Goal: Navigation & Orientation: Find specific page/section

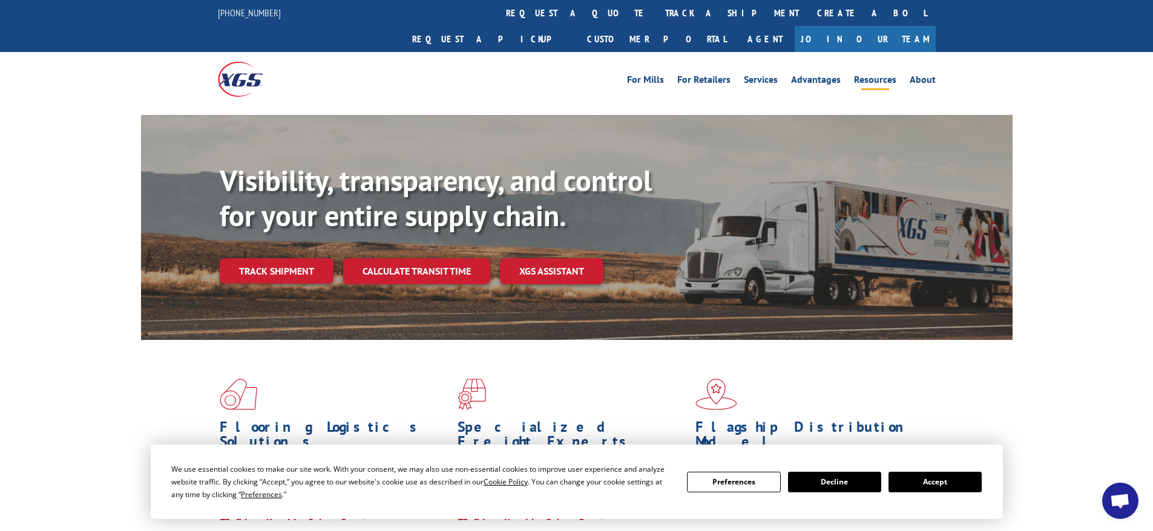
click at [879, 75] on link "Resources" at bounding box center [875, 81] width 42 height 13
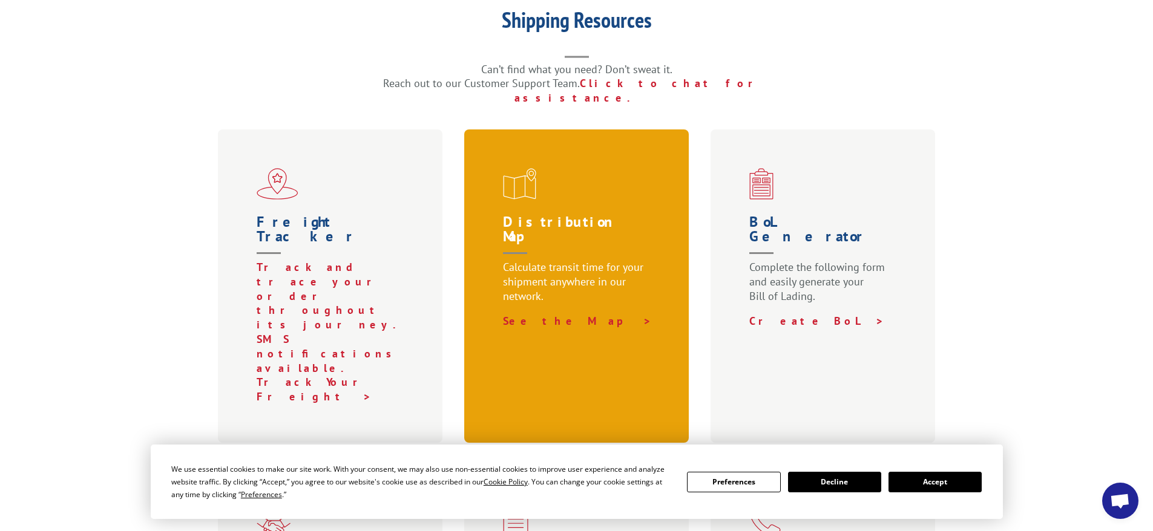
scroll to position [317, 0]
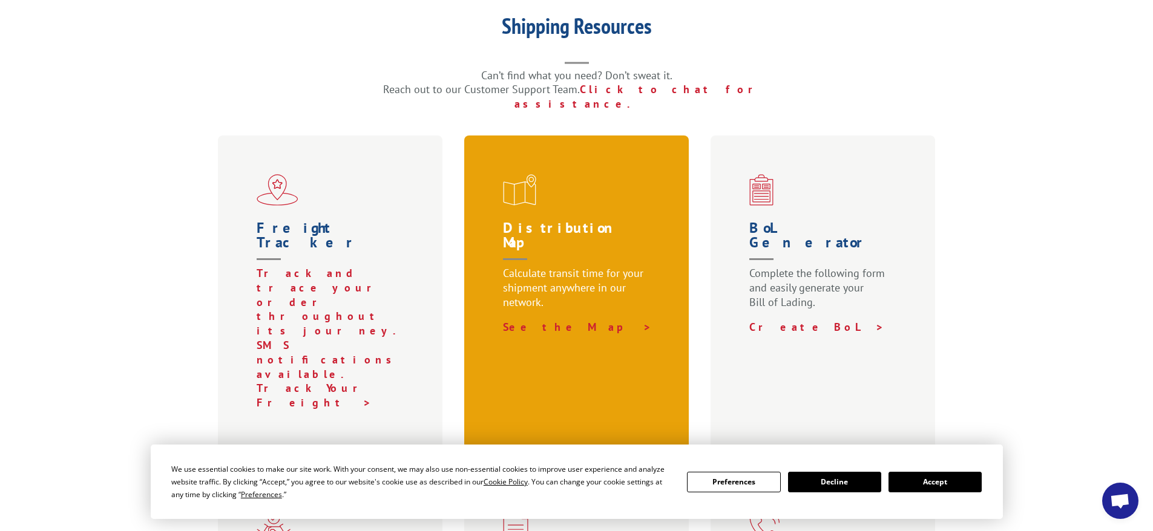
click at [551, 221] on h1 "Distribution Map" at bounding box center [579, 243] width 152 height 45
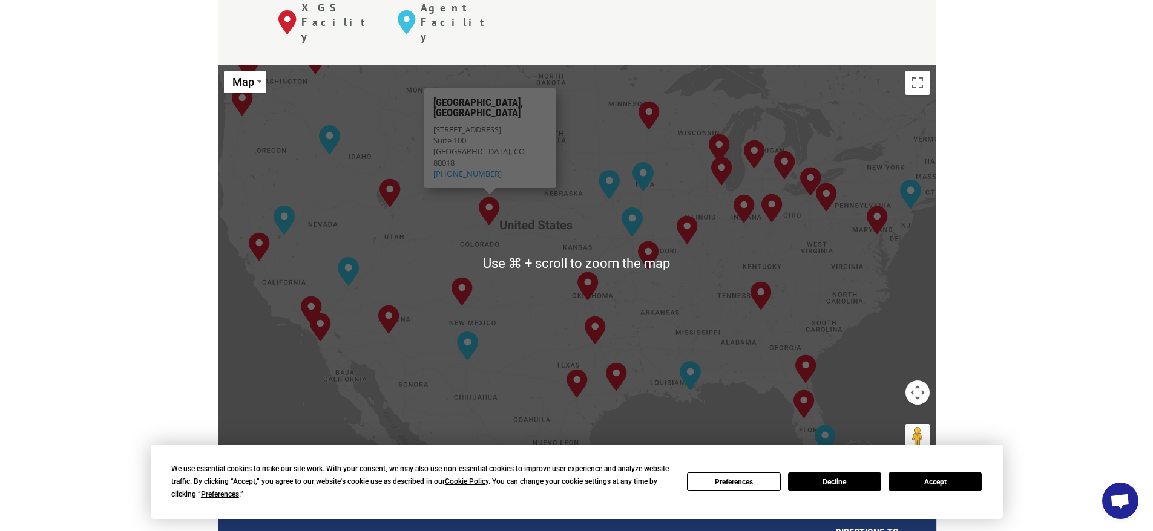
scroll to position [535, 0]
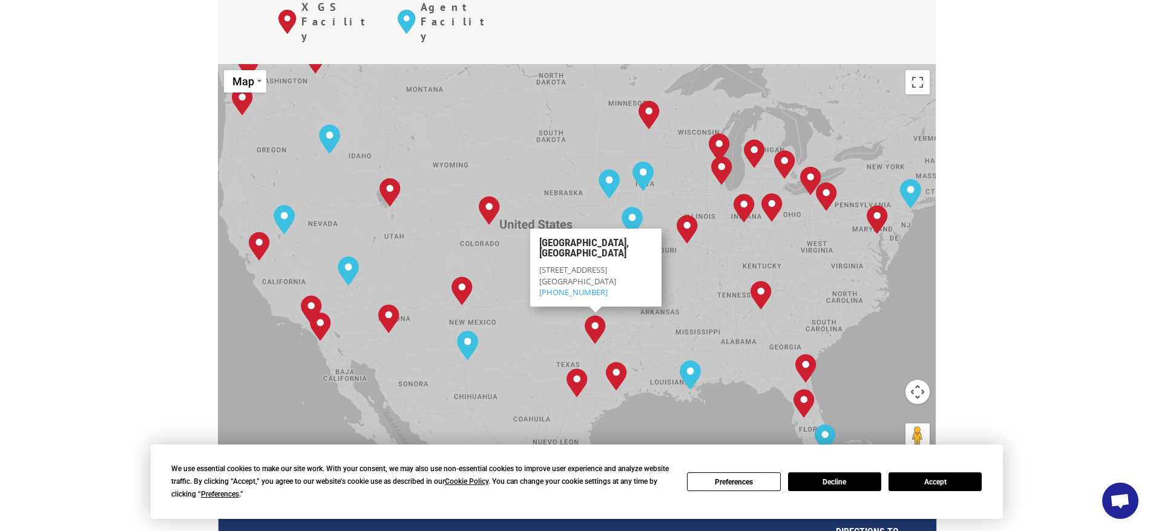
click at [645, 284] on div "Albuquerque, NM Baltimore, MD Boise, ID Chicago, IL Chino, CA Cleveland, OH Dal…" at bounding box center [577, 263] width 718 height 398
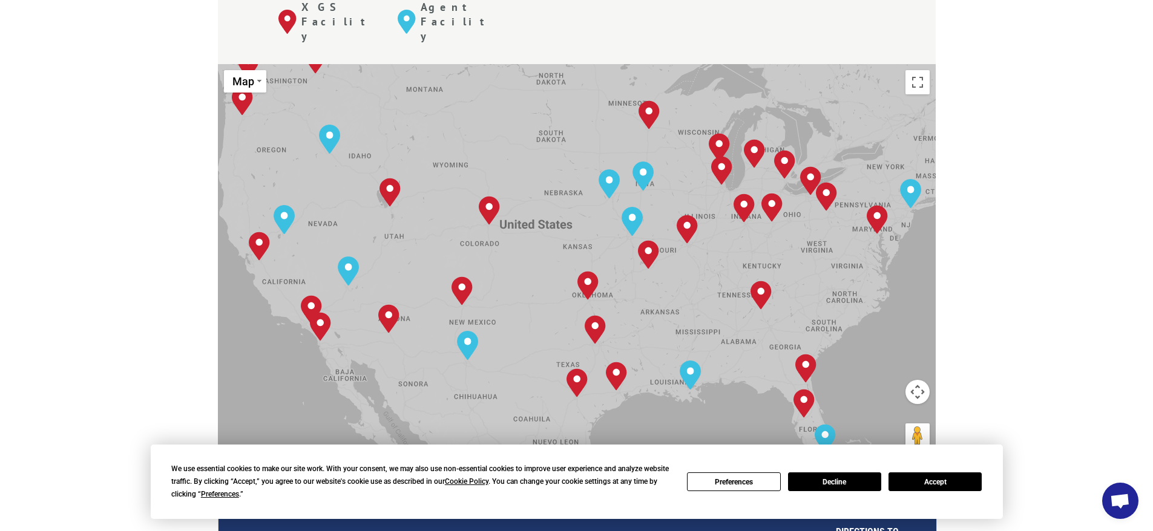
click at [645, 284] on div "Albuquerque, NM Baltimore, MD Boise, ID Chicago, IL Chino, CA Cleveland, OH Dal…" at bounding box center [577, 263] width 718 height 398
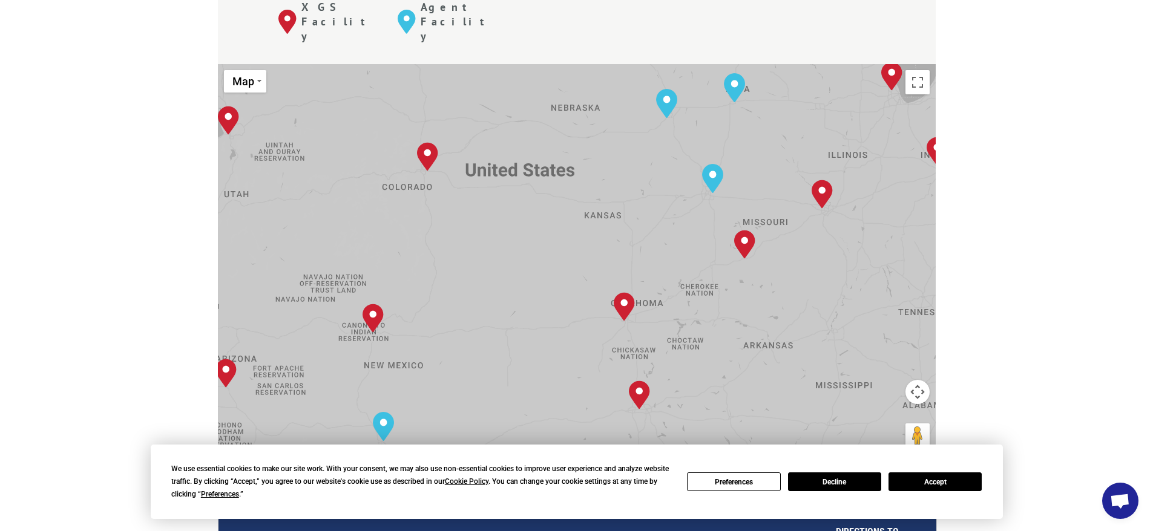
drag, startPoint x: 601, startPoint y: 227, endPoint x: 695, endPoint y: 295, distance: 116.1
click at [695, 295] on div "[GEOGRAPHIC_DATA], [GEOGRAPHIC_DATA] [GEOGRAPHIC_DATA], [GEOGRAPHIC_DATA] [GEOG…" at bounding box center [577, 263] width 718 height 398
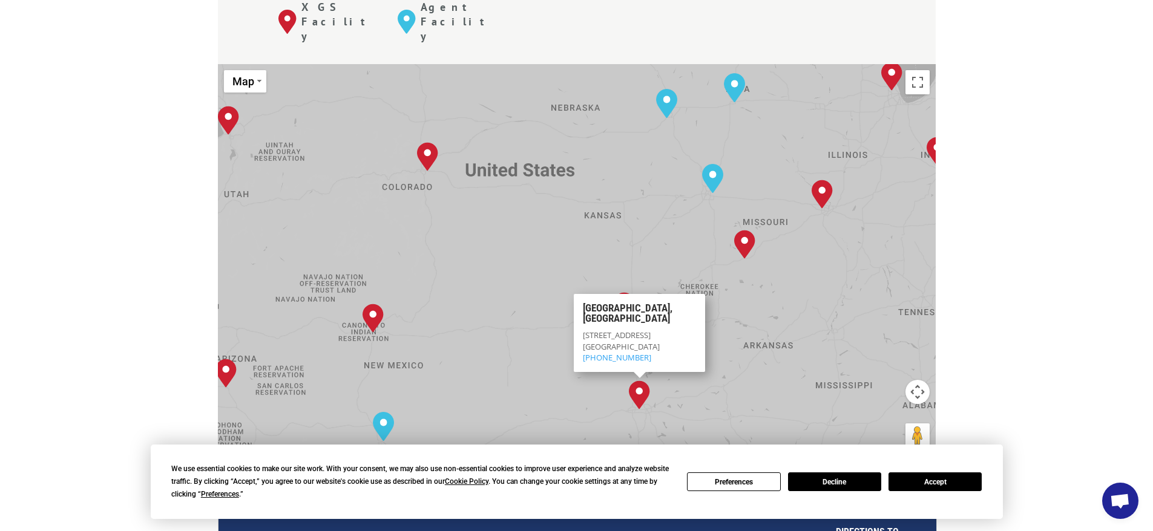
click at [951, 485] on button "Accept" at bounding box center [934, 482] width 93 height 19
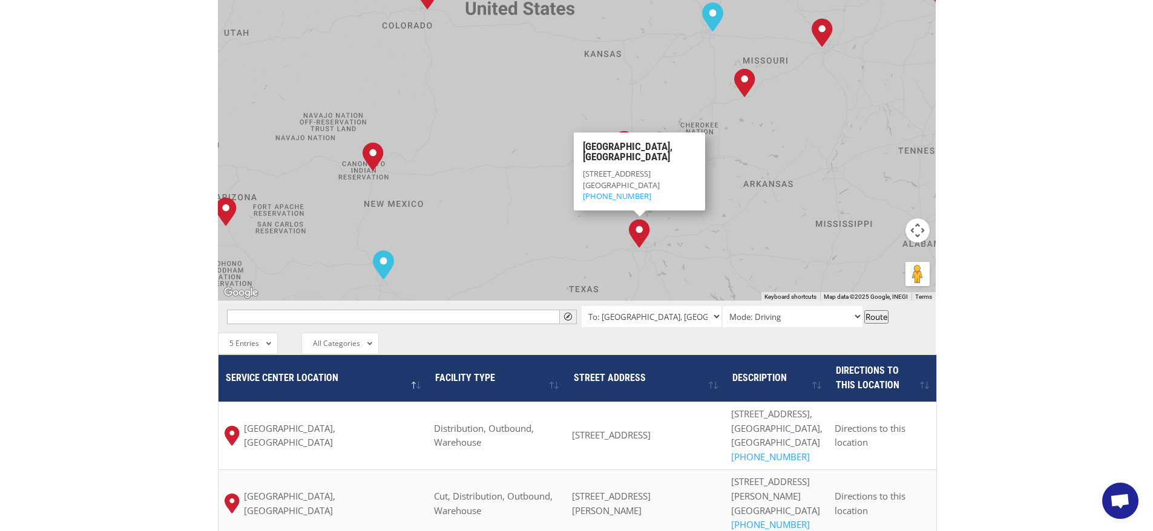
scroll to position [696, 0]
click at [353, 339] on span "All Categories" at bounding box center [336, 344] width 47 height 10
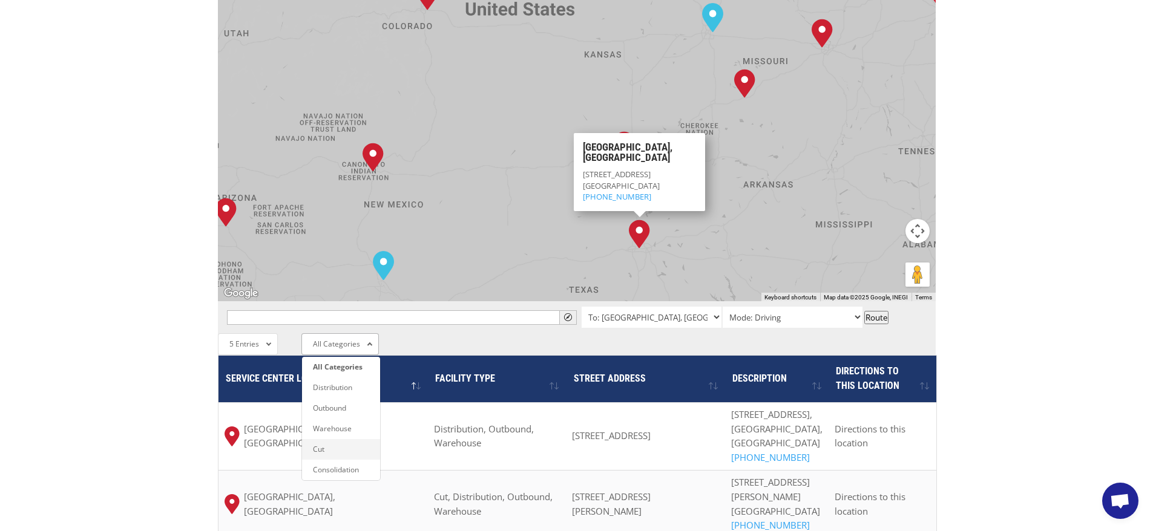
click at [339, 439] on li "Cut" at bounding box center [341, 449] width 78 height 21
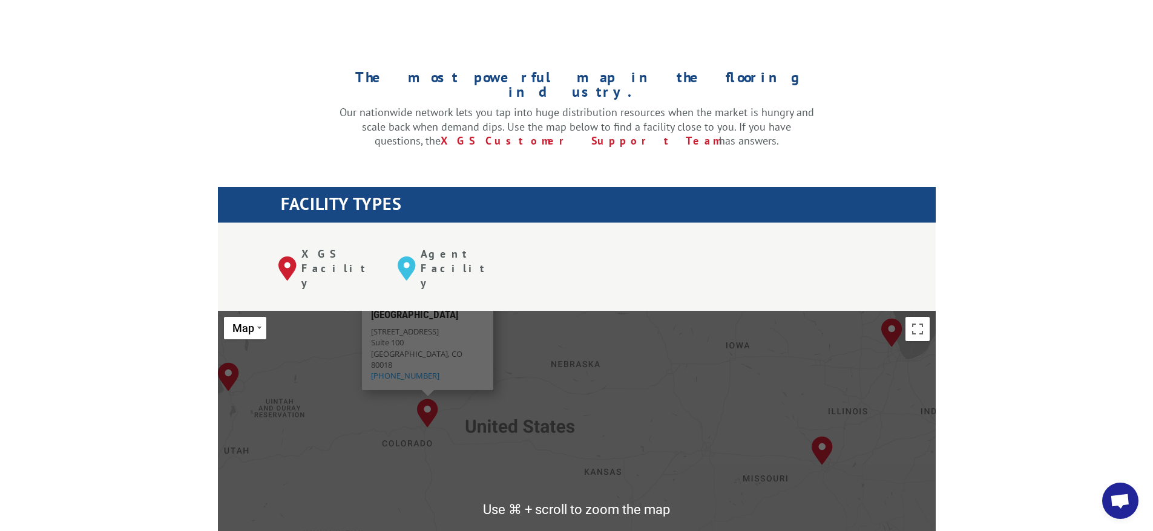
scroll to position [474, 0]
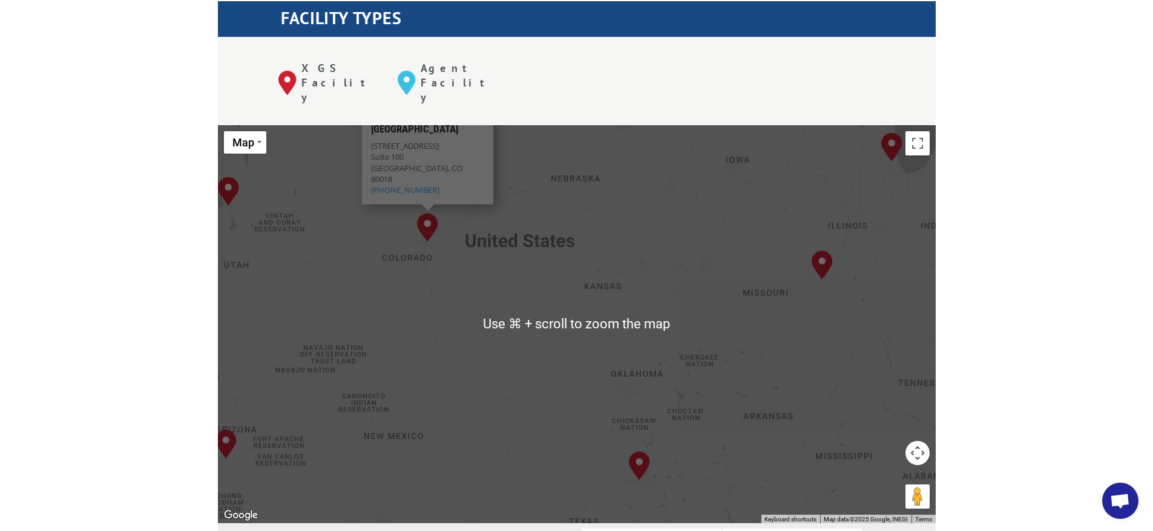
click at [526, 375] on div "Albuquerque, NM Baltimore, MD Boise, ID Chicago, IL Chino, CA Cleveland, OH Dal…" at bounding box center [577, 324] width 718 height 398
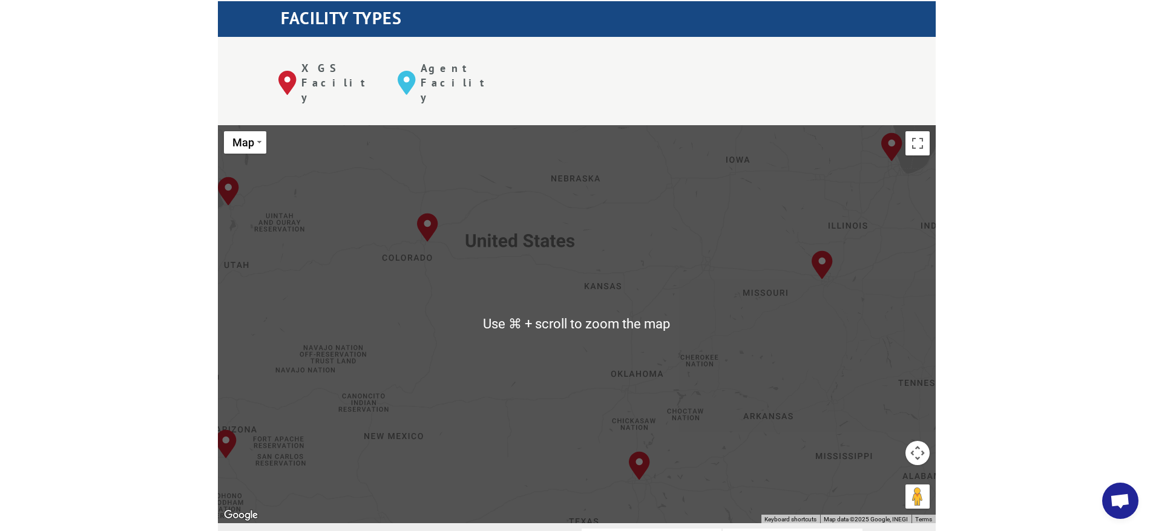
click at [526, 375] on div "Albuquerque, NM Baltimore, MD Boise, ID Chicago, IL Chino, CA Cleveland, OH Dal…" at bounding box center [577, 324] width 718 height 398
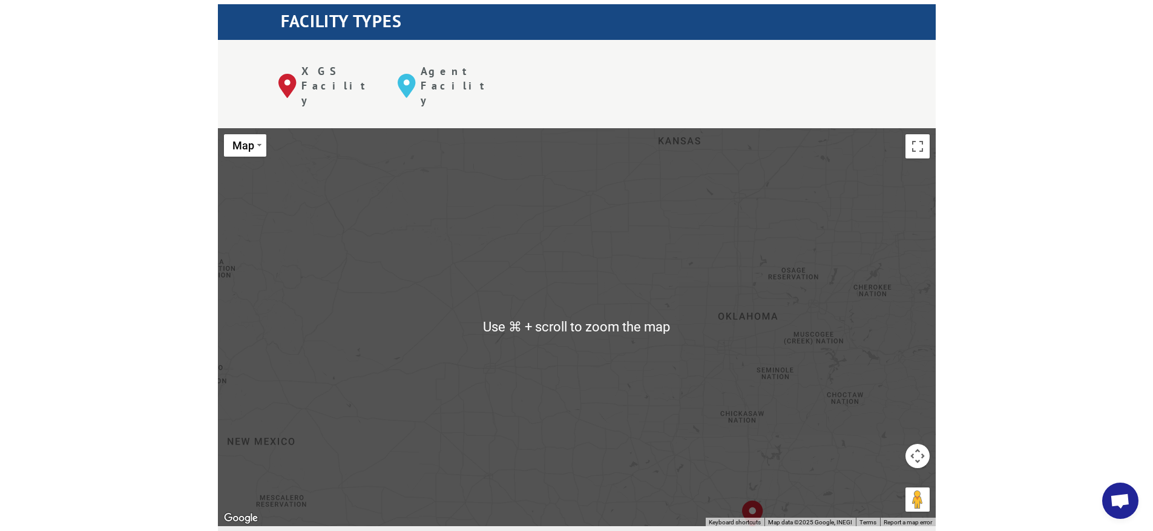
scroll to position [473, 0]
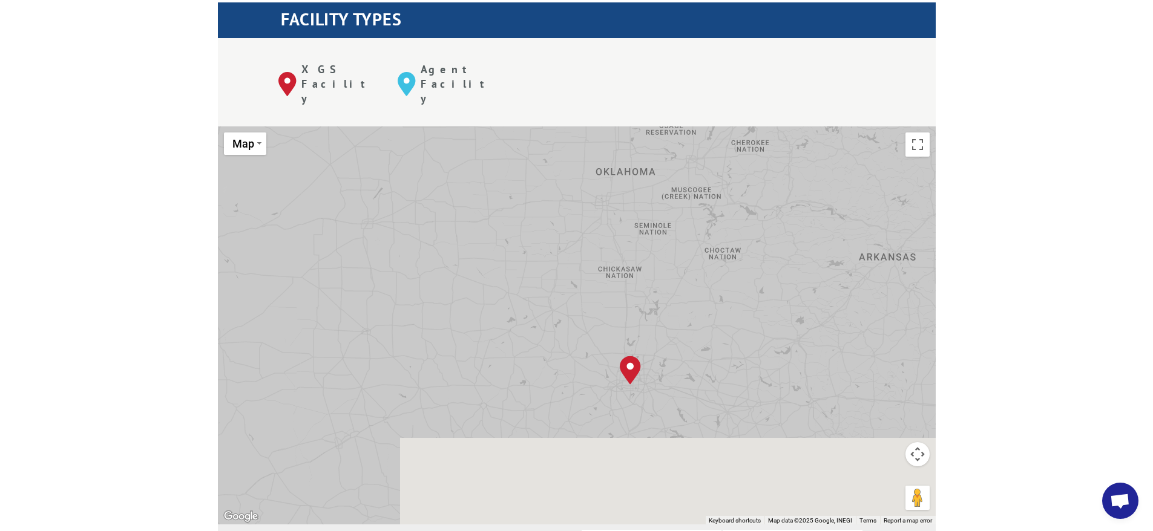
drag, startPoint x: 771, startPoint y: 236, endPoint x: 658, endPoint y: 137, distance: 149.6
click at [644, 126] on div "Albuquerque, NM Baltimore, MD Boise, ID Chicago, IL Chino, CA Cleveland, OH Dal…" at bounding box center [577, 325] width 718 height 398
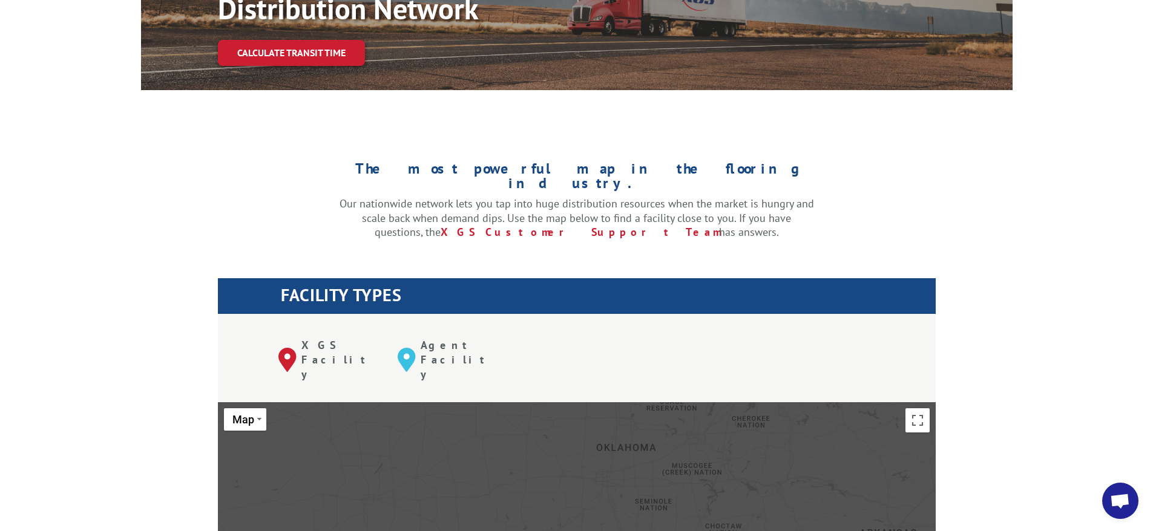
scroll to position [197, 0]
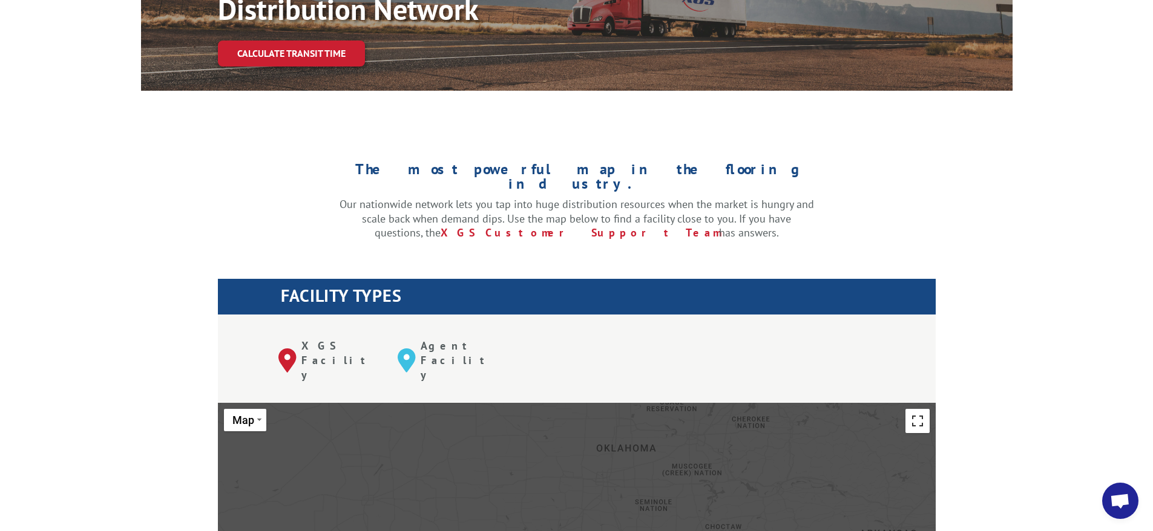
click at [913, 409] on button "Toggle fullscreen view" at bounding box center [917, 421] width 24 height 24
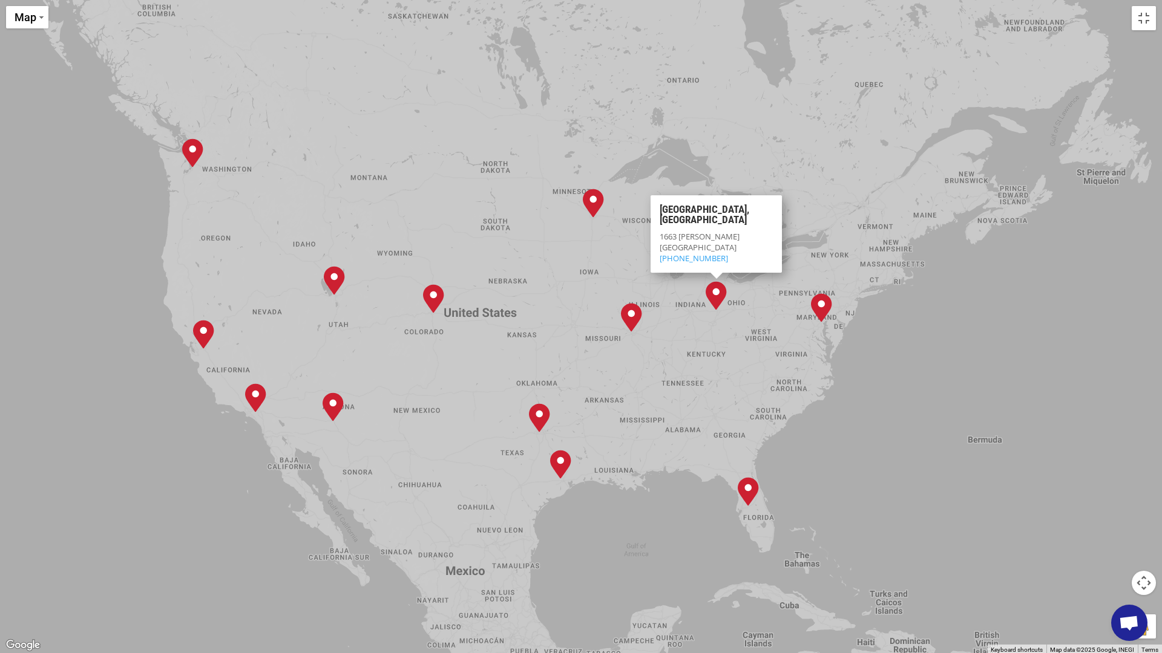
click at [480, 418] on div "Albuquerque, NM Baltimore, MD Boise, ID Chicago, IL Chino, CA Cleveland, OH Dal…" at bounding box center [581, 326] width 1162 height 653
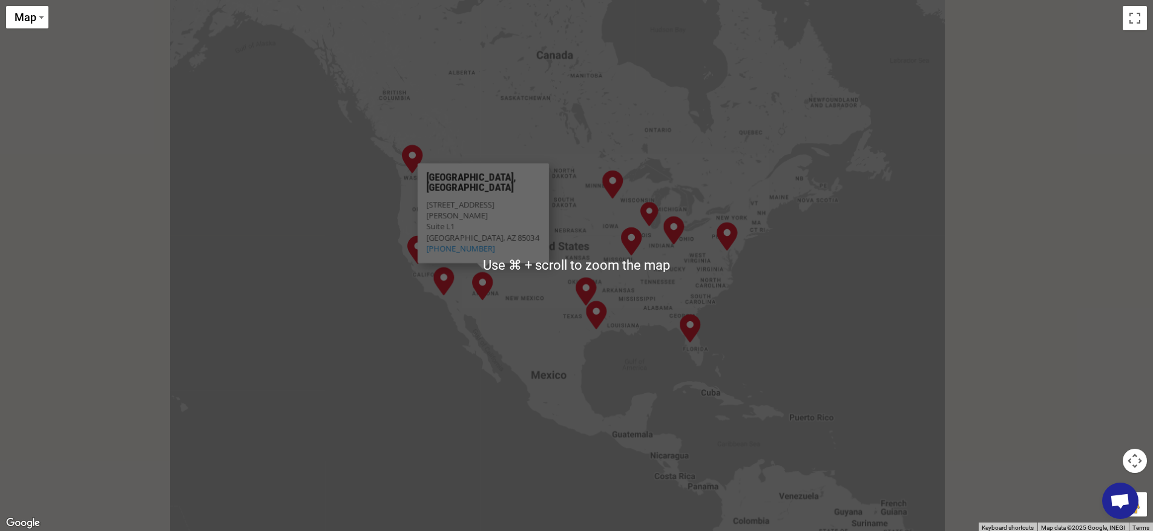
scroll to position [687, 0]
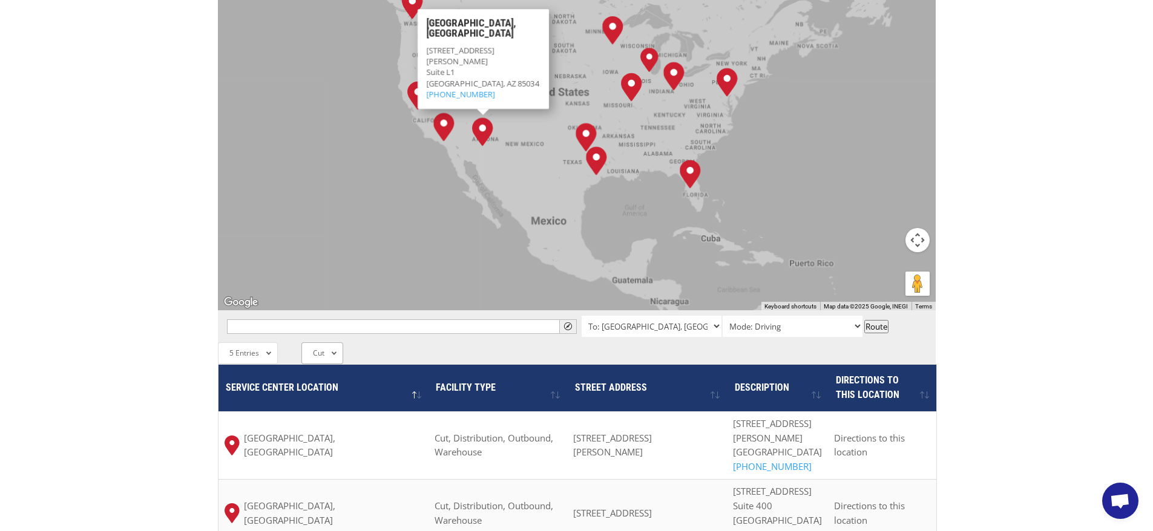
click at [338, 342] on div "Cut All Categories Distribution Outbound Warehouse Cut Consolidation" at bounding box center [322, 353] width 42 height 22
click at [336, 428] on li "Warehouse" at bounding box center [340, 438] width 76 height 21
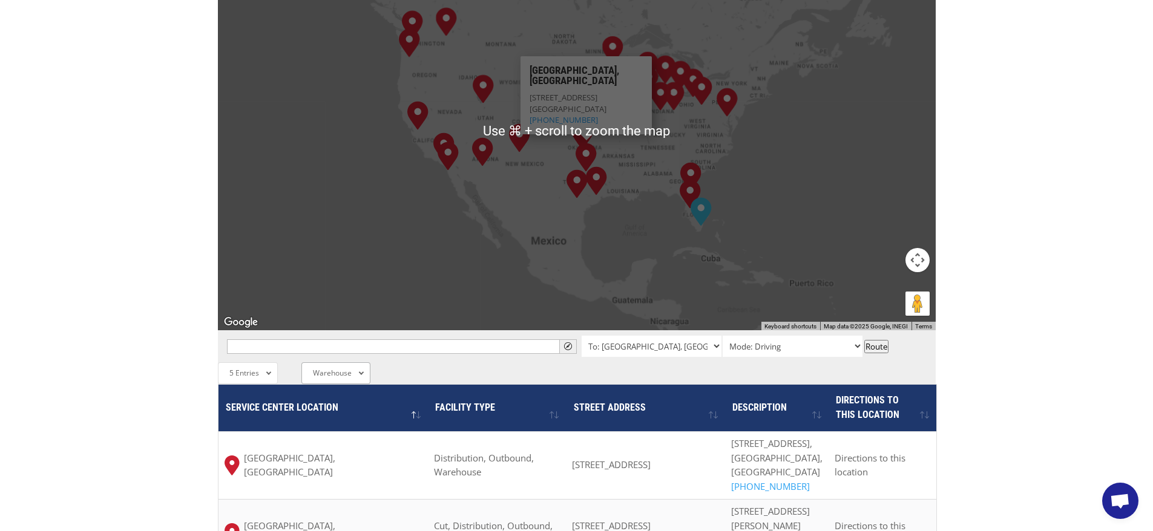
scroll to position [632, 0]
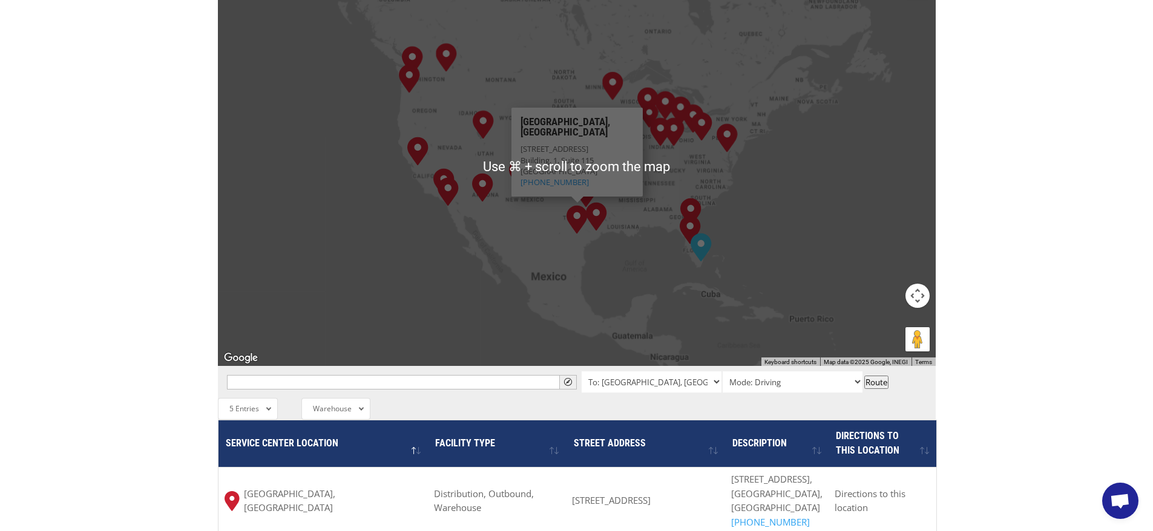
click at [530, 159] on div "Albuquerque, NM Baltimore, MD Boise, ID Chicago, IL Chino, CA Cleveland, OH Dal…" at bounding box center [577, 167] width 718 height 398
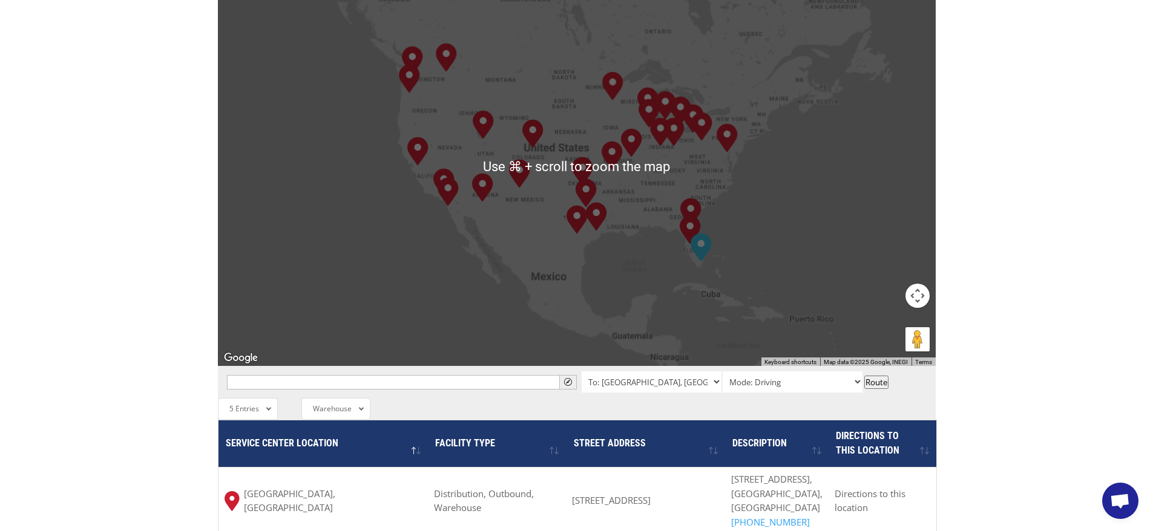
drag, startPoint x: 530, startPoint y: 159, endPoint x: 640, endPoint y: 127, distance: 114.5
click at [530, 159] on div "Albuquerque, NM Baltimore, MD Boise, ID Chicago, IL Chino, CA Cleveland, OH Dal…" at bounding box center [577, 167] width 718 height 398
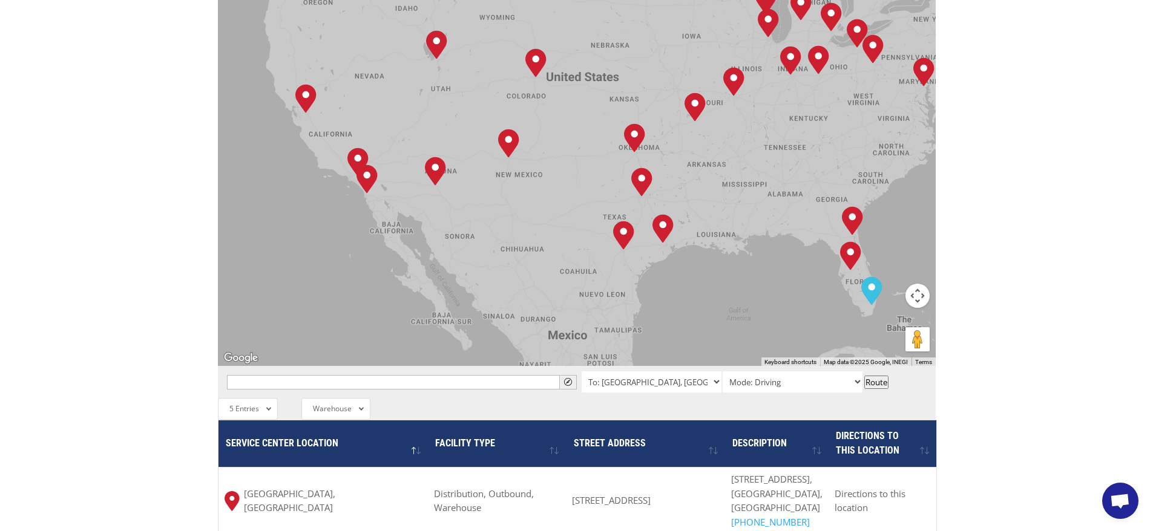
drag, startPoint x: 681, startPoint y: 120, endPoint x: 680, endPoint y: 155, distance: 34.5
click at [680, 155] on div "Albuquerque, NM Baltimore, MD Boise, ID Chicago, IL Chino, CA Cleveland, OH Dal…" at bounding box center [577, 167] width 718 height 398
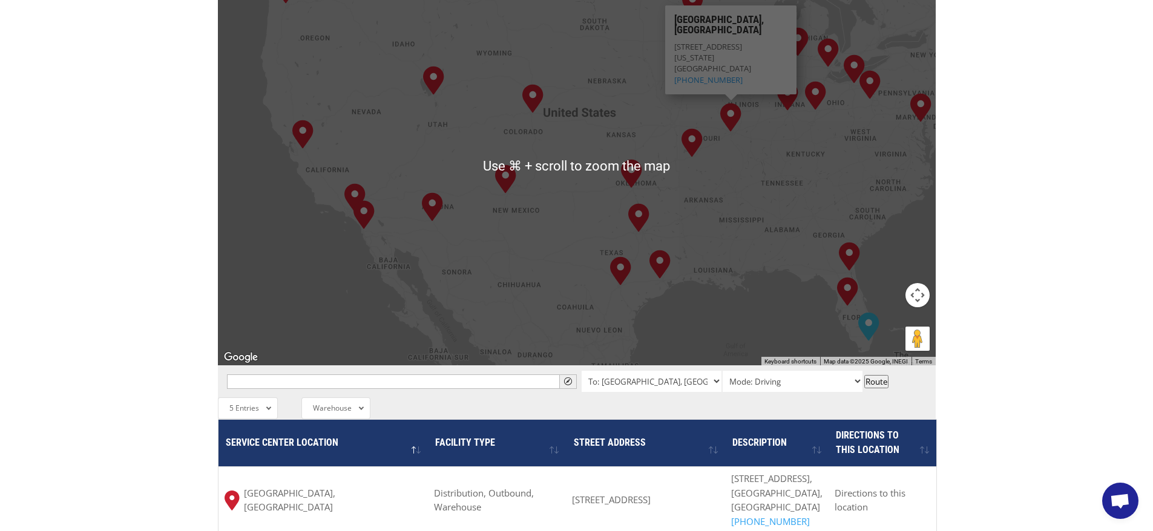
scroll to position [634, 0]
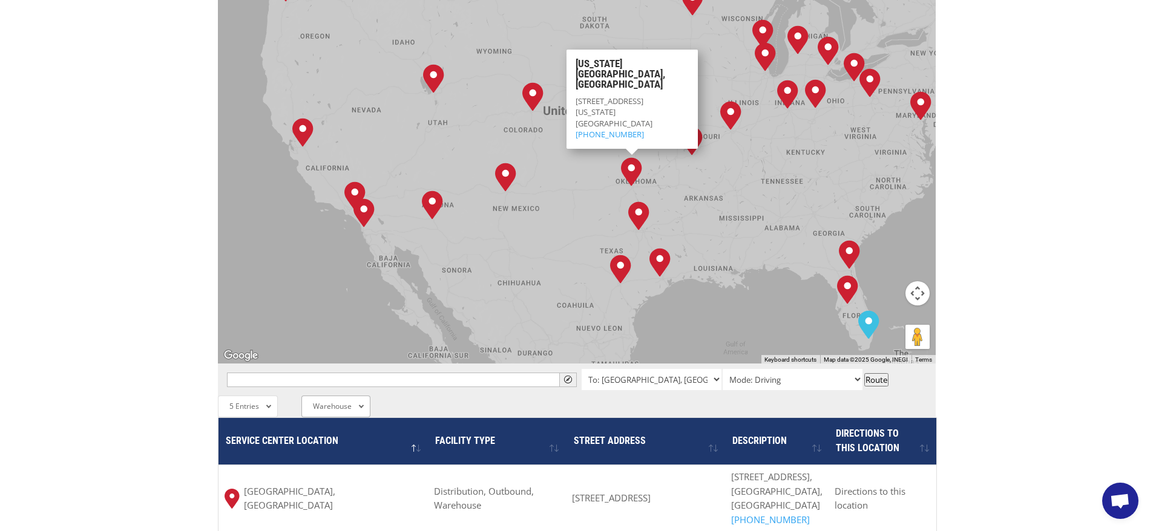
click at [333, 401] on span "Warehouse" at bounding box center [332, 406] width 39 height 10
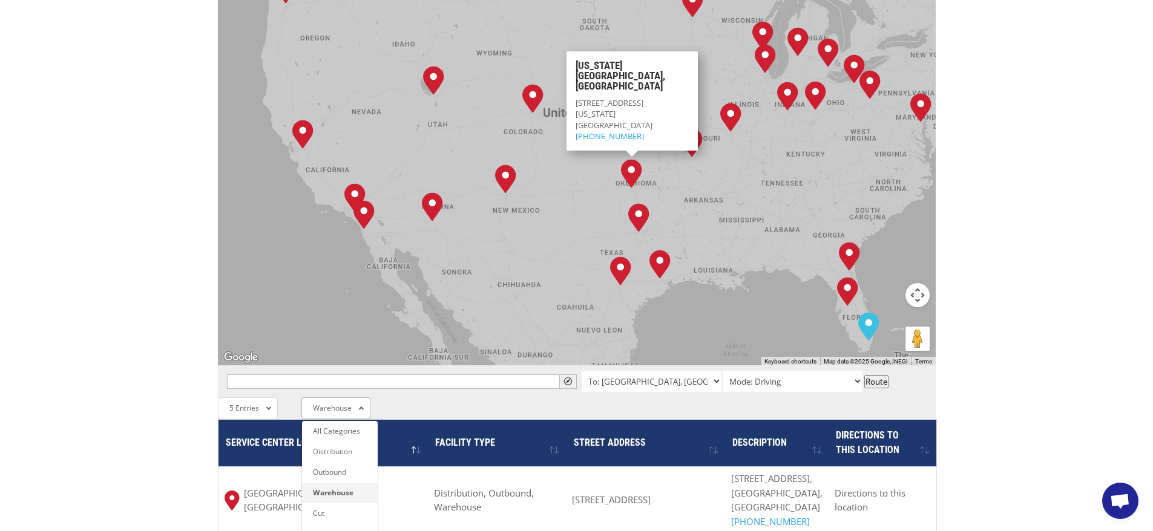
scroll to position [632, 0]
click at [1018, 244] on div "The most powerful map in the flooring industry. Our nationwide network lets you…" at bounding box center [576, 259] width 1153 height 1142
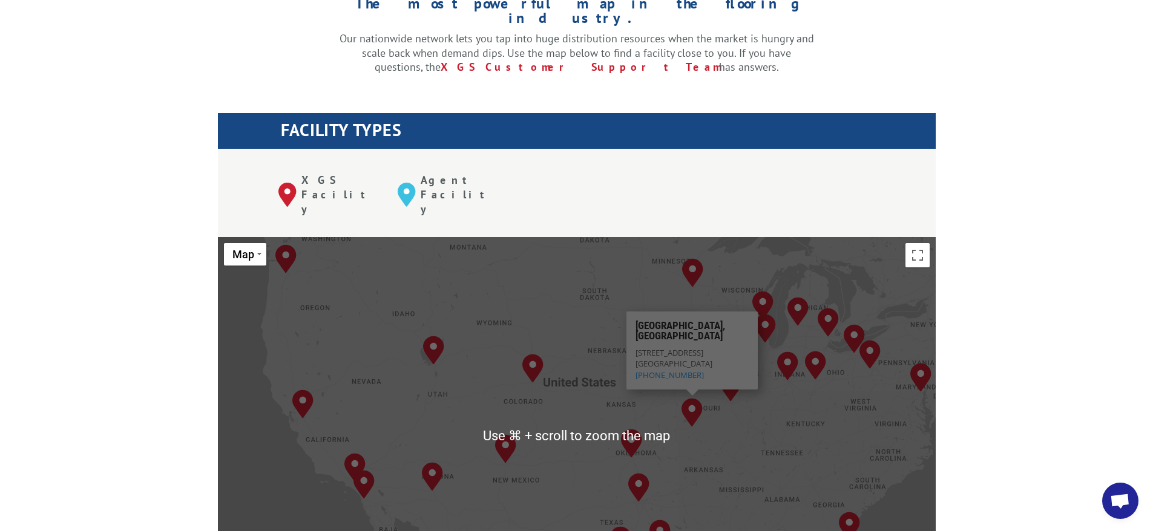
scroll to position [363, 0]
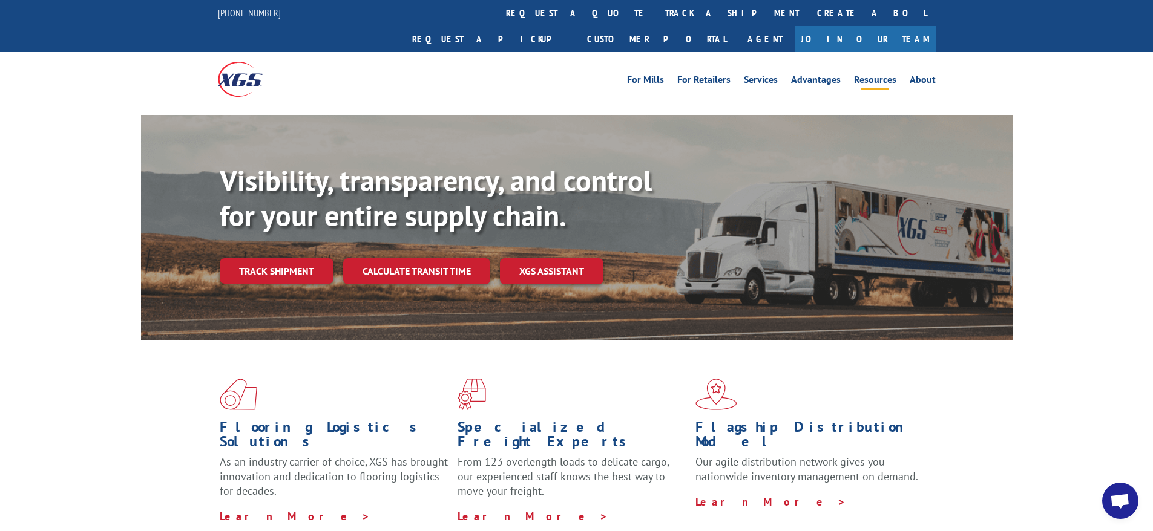
click at [883, 75] on link "Resources" at bounding box center [875, 81] width 42 height 13
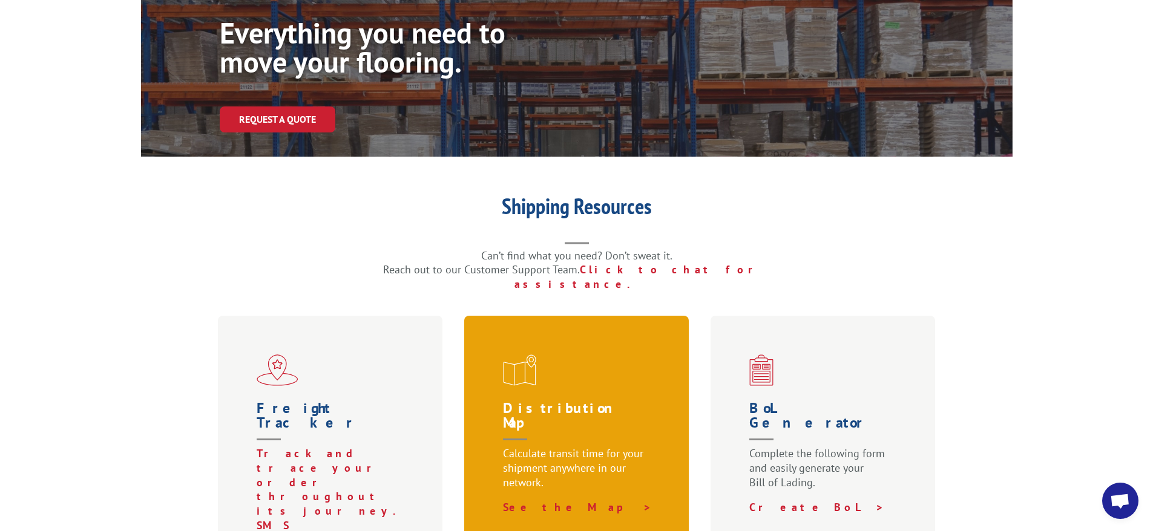
scroll to position [160, 0]
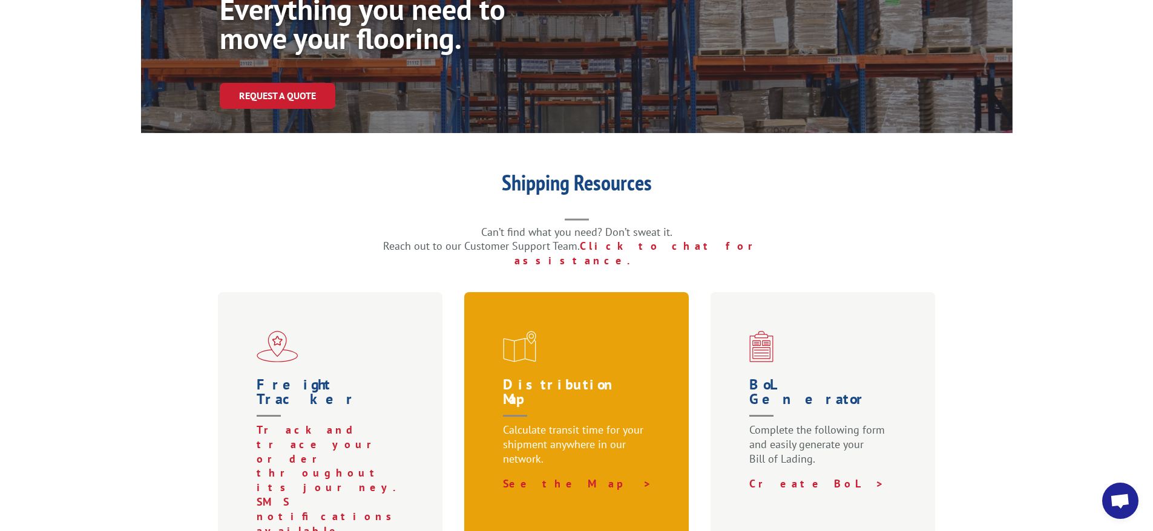
click at [562, 423] on p "Calculate transit time for your shipment anywhere in our network." at bounding box center [579, 450] width 152 height 54
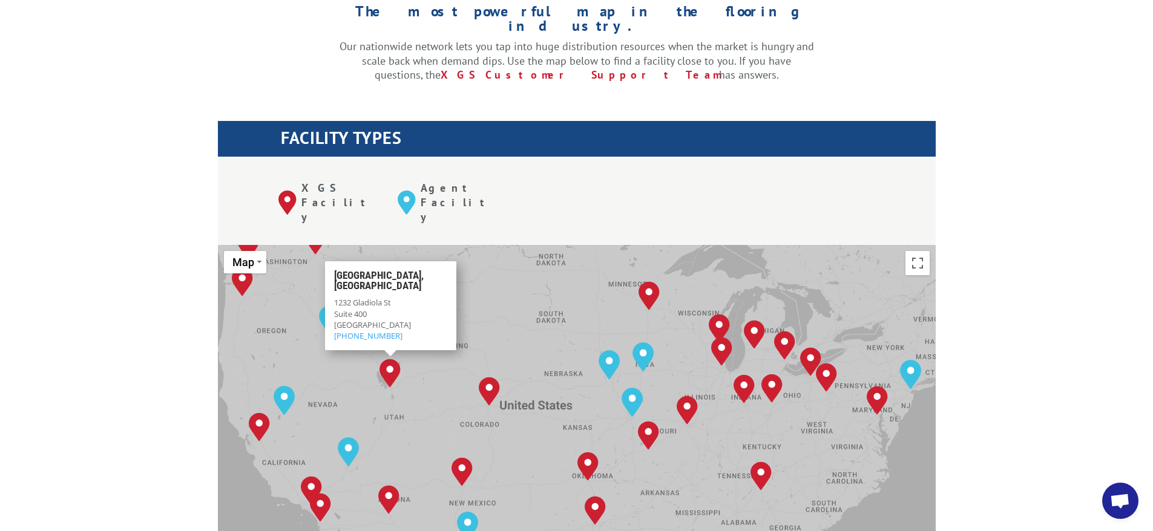
scroll to position [388, 0]
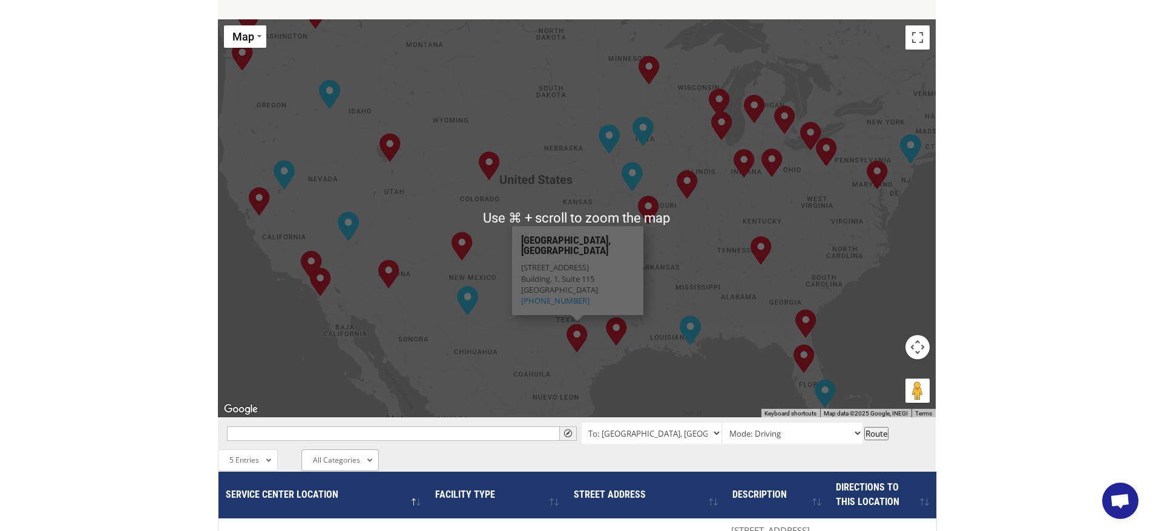
click at [350, 450] on div "All Categories All Categories Distribution Outbound Warehouse Cut Consolidation" at bounding box center [339, 461] width 77 height 22
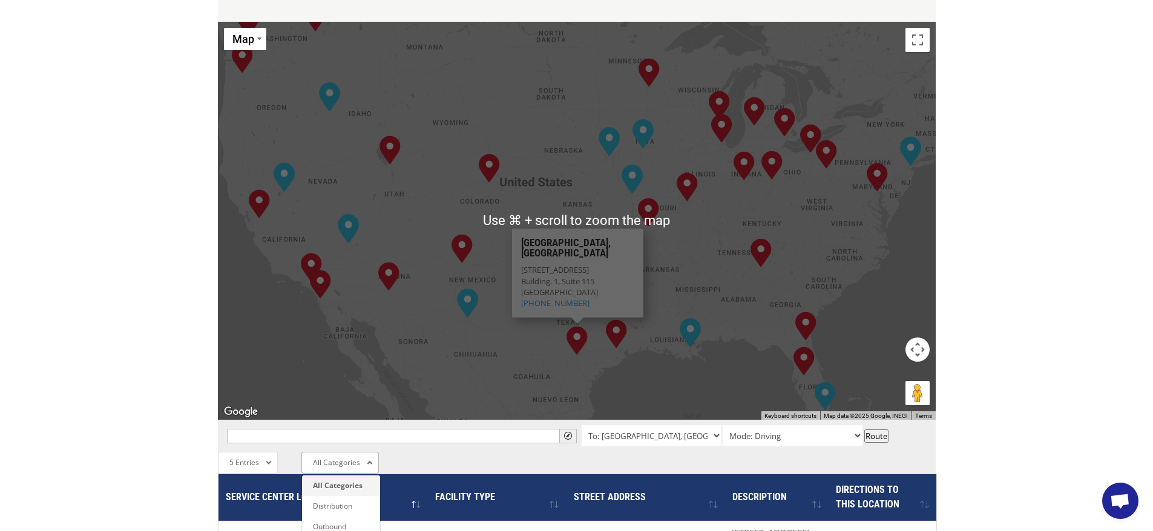
scroll to position [780, 0]
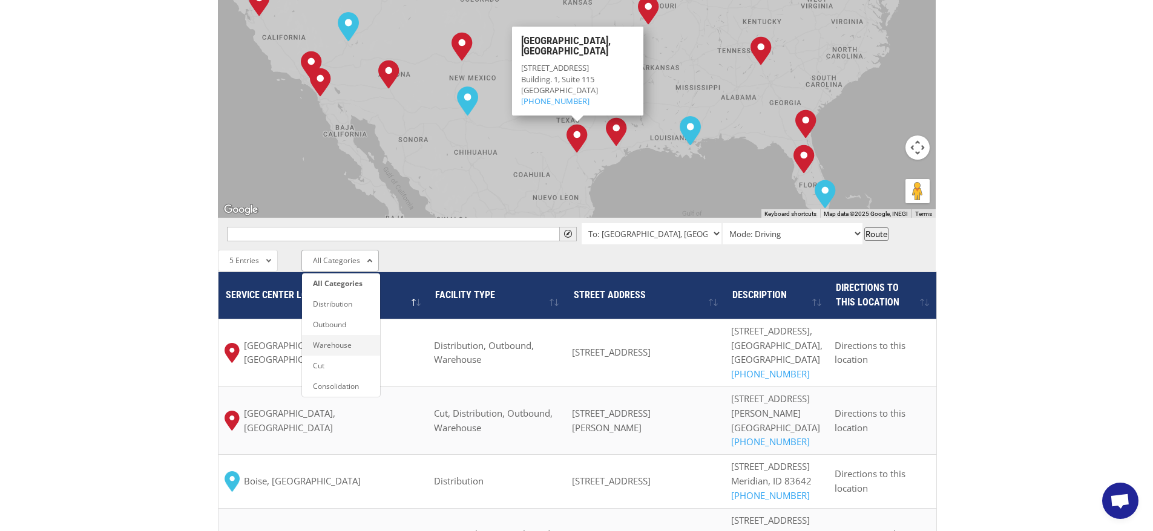
click at [344, 335] on li "Warehouse" at bounding box center [341, 345] width 78 height 21
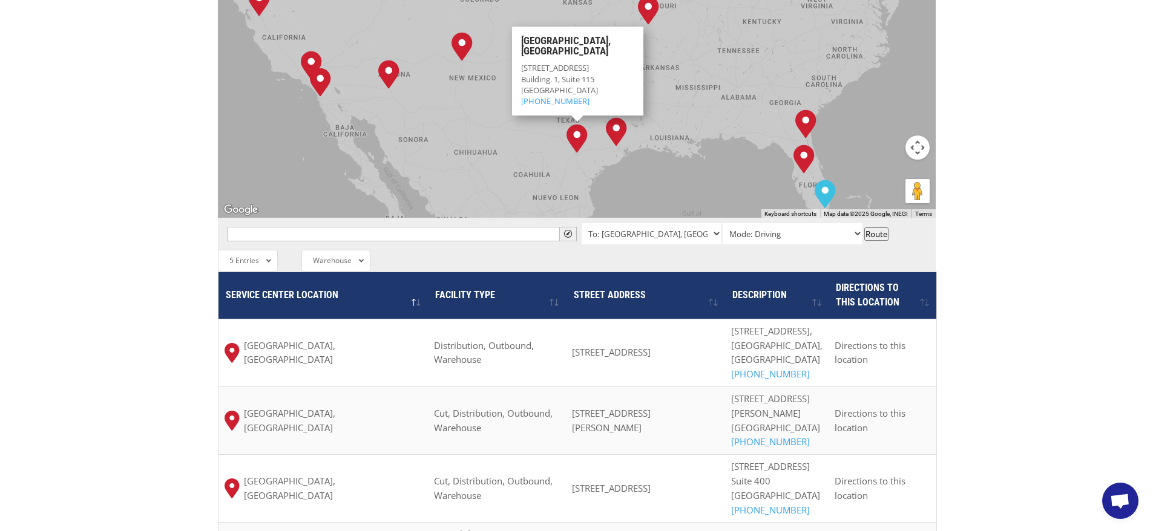
drag, startPoint x: 1050, startPoint y: 157, endPoint x: 1009, endPoint y: 149, distance: 41.9
click at [1050, 157] on div "The most powerful map in the flooring industry. Our nationwide network lets you…" at bounding box center [576, 111] width 1153 height 1142
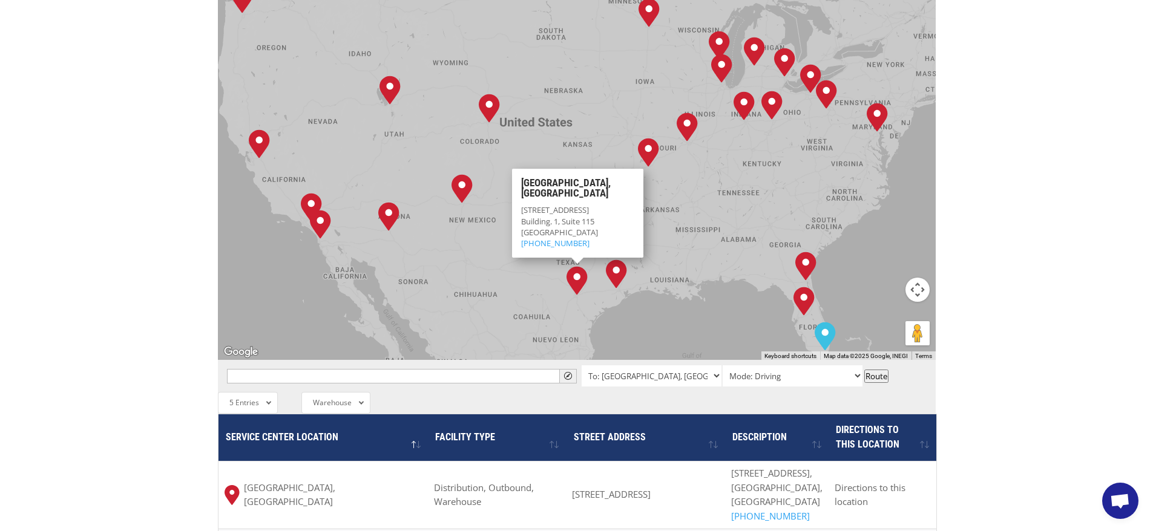
scroll to position [551, 0]
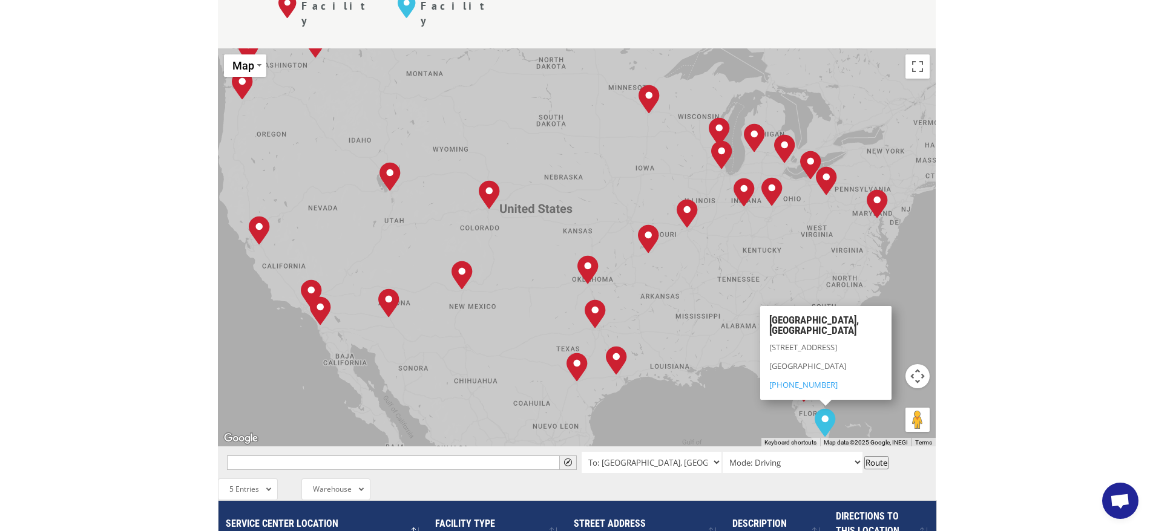
drag, startPoint x: 1050, startPoint y: 260, endPoint x: 941, endPoint y: 248, distance: 109.6
click at [1050, 260] on div "The most powerful map in the flooring industry. Our nationwide network lets you…" at bounding box center [576, 340] width 1153 height 1142
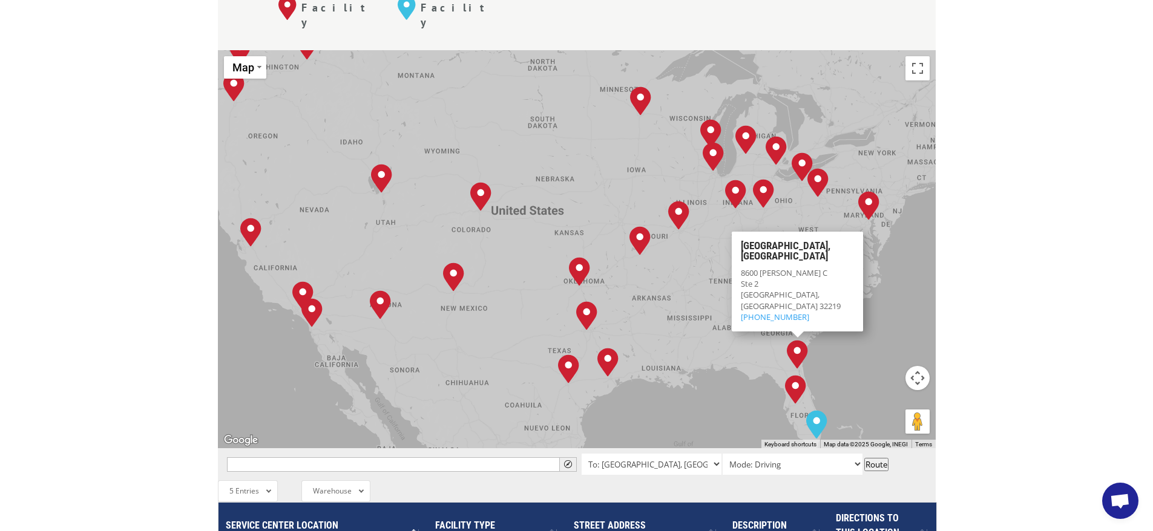
scroll to position [549, 0]
click at [1061, 210] on div "The most powerful map in the flooring industry. Our nationwide network lets you…" at bounding box center [576, 342] width 1153 height 1142
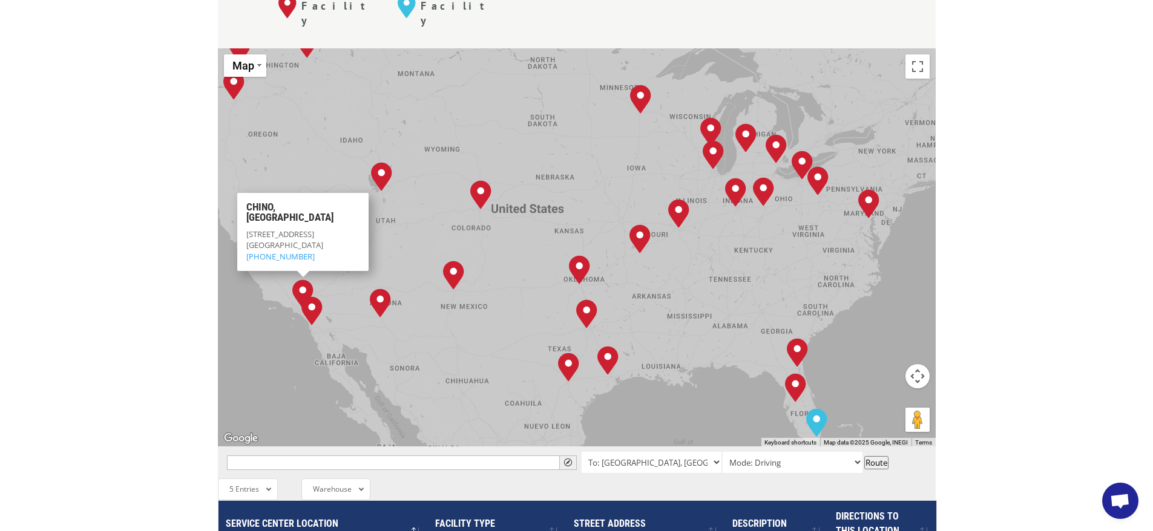
scroll to position [554, 0]
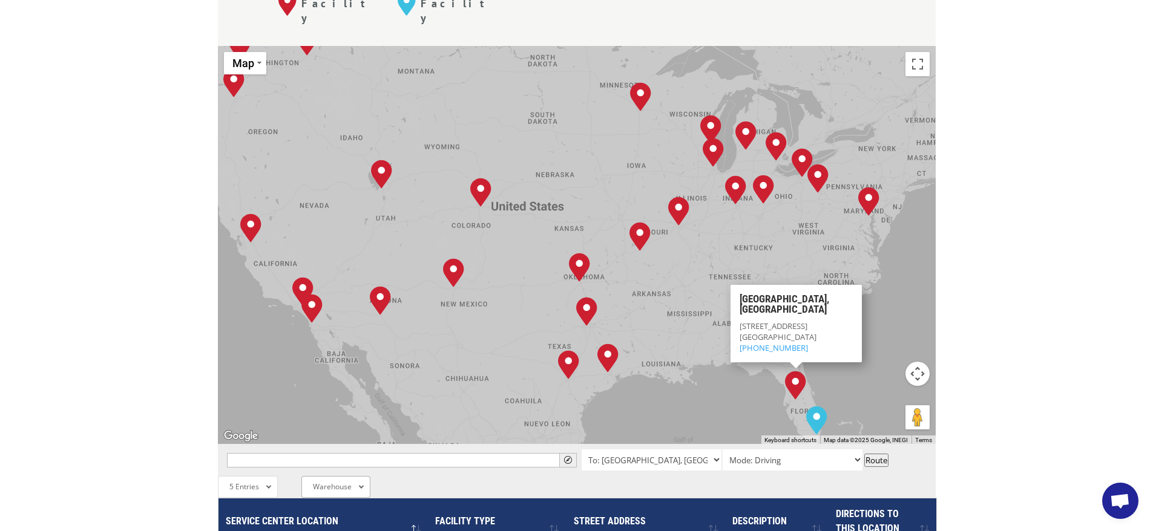
click at [350, 482] on span "Warehouse" at bounding box center [332, 487] width 39 height 10
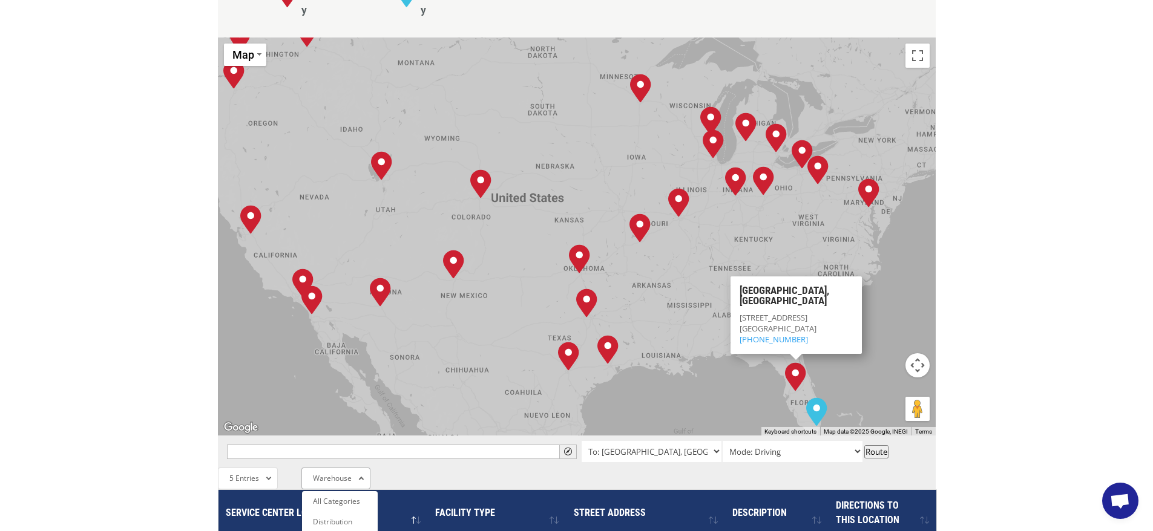
scroll to position [603, 0]
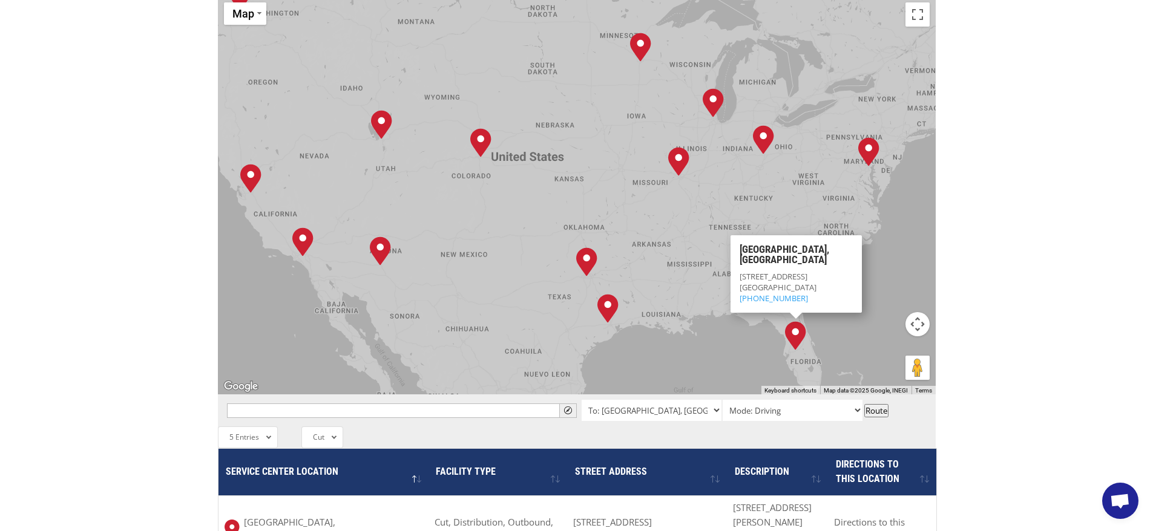
click at [1036, 216] on div "The most powerful map in the flooring industry. Our nationwide network lets you…" at bounding box center [576, 280] width 1153 height 1127
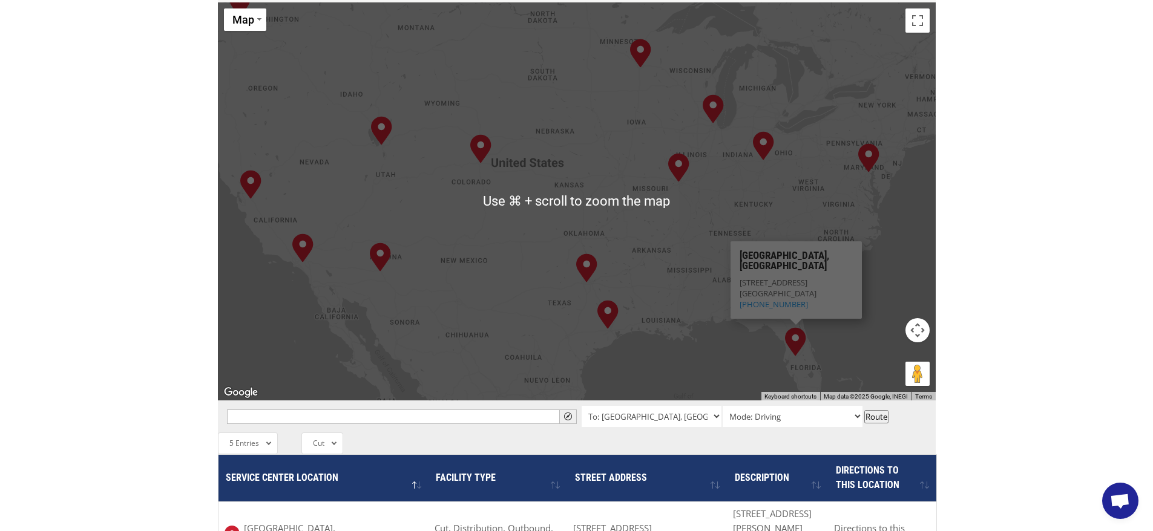
scroll to position [597, 0]
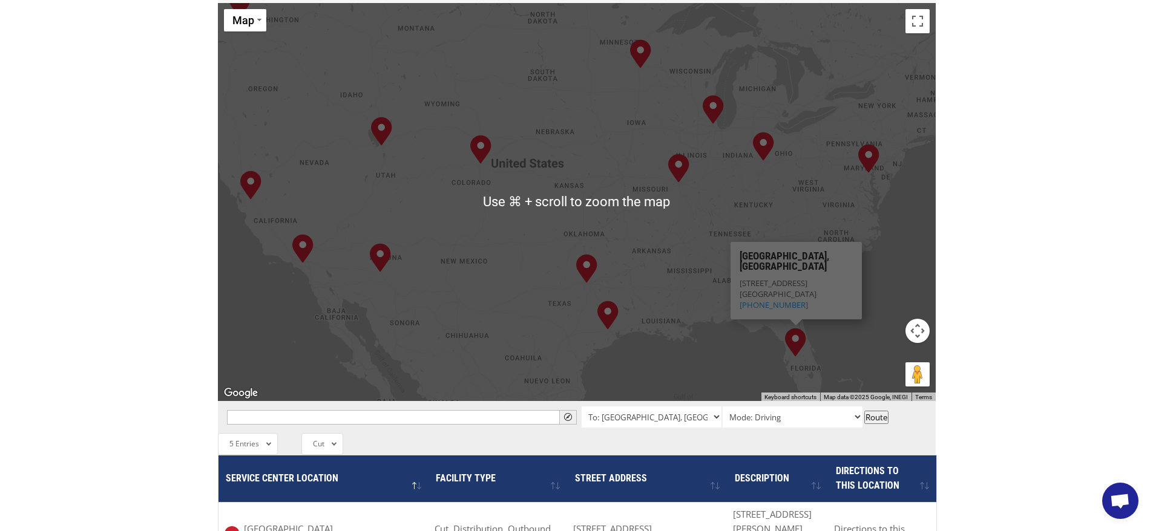
click at [134, 150] on div "The most powerful map in the flooring industry. Our nationwide network lets you…" at bounding box center [576, 286] width 1153 height 1127
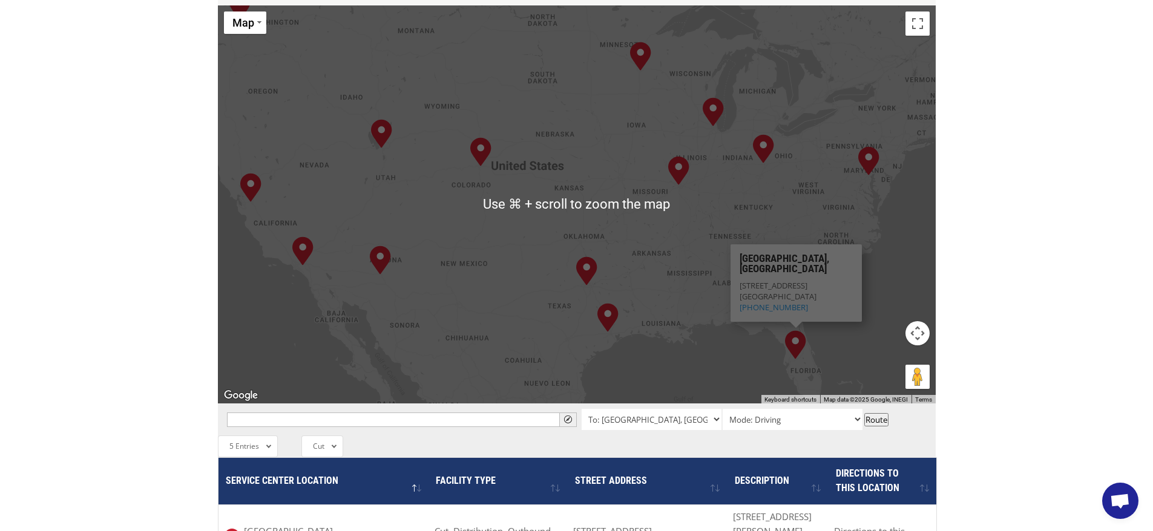
click at [765, 169] on div "Albuquerque, NM Baltimore, MD Boise, ID Chicago, IL Chino, CA Cleveland, OH Dal…" at bounding box center [577, 204] width 718 height 398
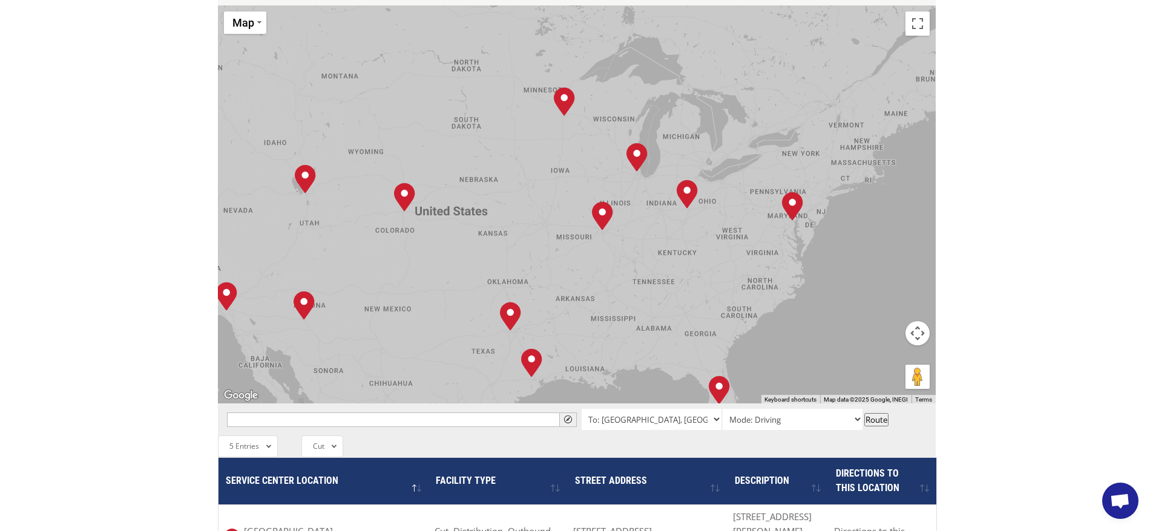
drag, startPoint x: 784, startPoint y: 178, endPoint x: 706, endPoint y: 226, distance: 90.7
click at [706, 226] on div "Albuquerque, NM Baltimore, MD Boise, ID Chicago, IL Chino, CA Cleveland, OH Dal…" at bounding box center [577, 204] width 718 height 398
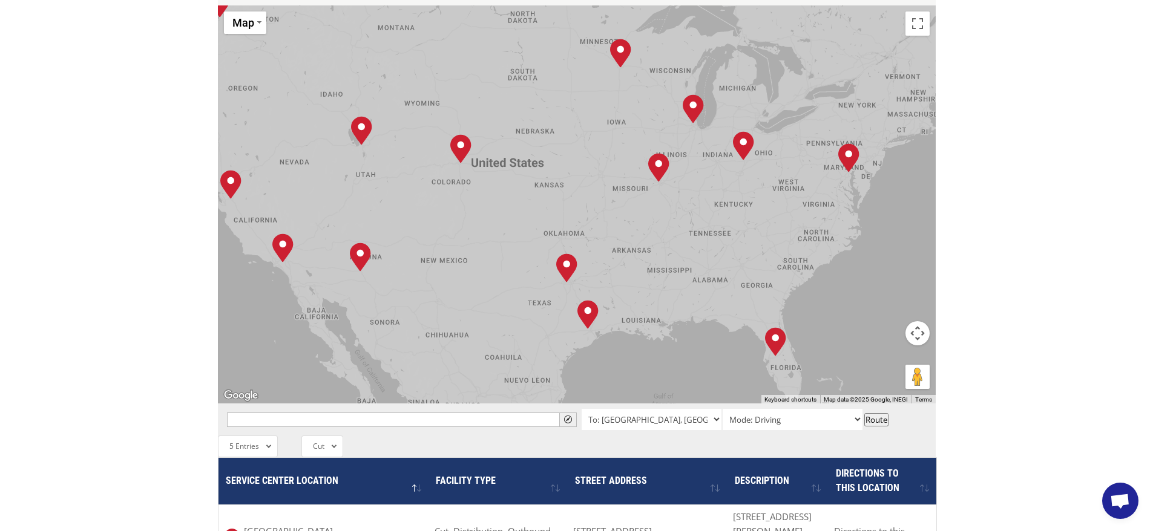
drag, startPoint x: 706, startPoint y: 226, endPoint x: 765, endPoint y: 173, distance: 79.3
click at [765, 173] on div "Albuquerque, NM Baltimore, MD Boise, ID Chicago, IL Chino, CA Cleveland, OH Dal…" at bounding box center [577, 204] width 718 height 398
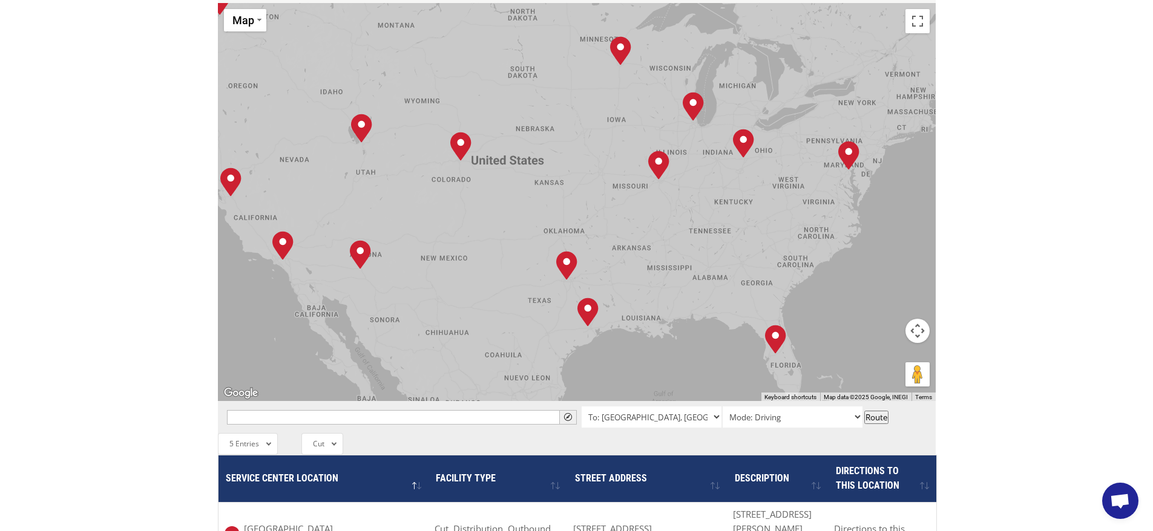
click at [790, 177] on div "Albuquerque, NM Baltimore, MD Boise, ID Chicago, IL Chino, CA Cleveland, OH Dal…" at bounding box center [577, 202] width 718 height 398
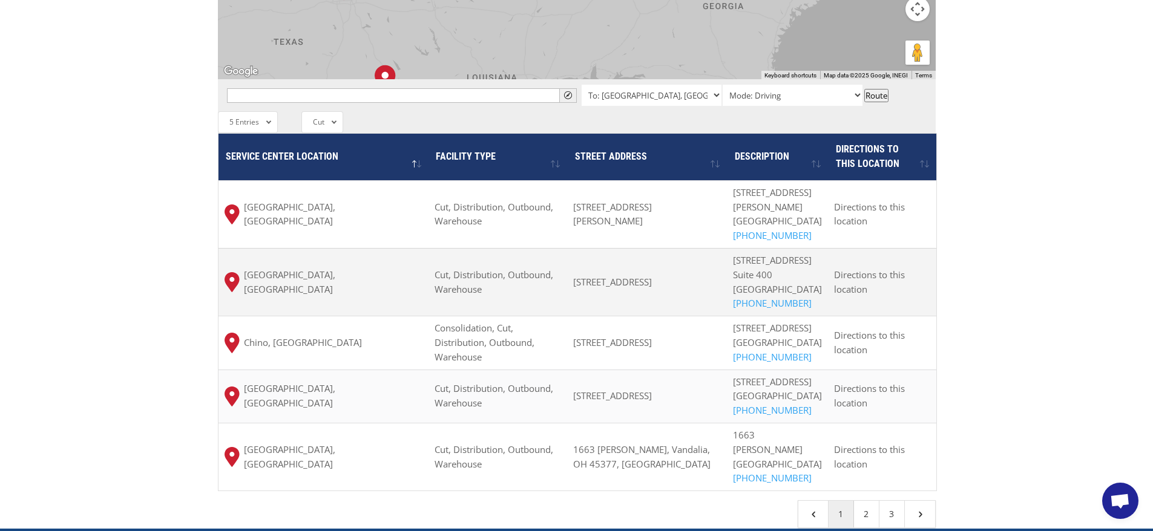
scroll to position [796, 0]
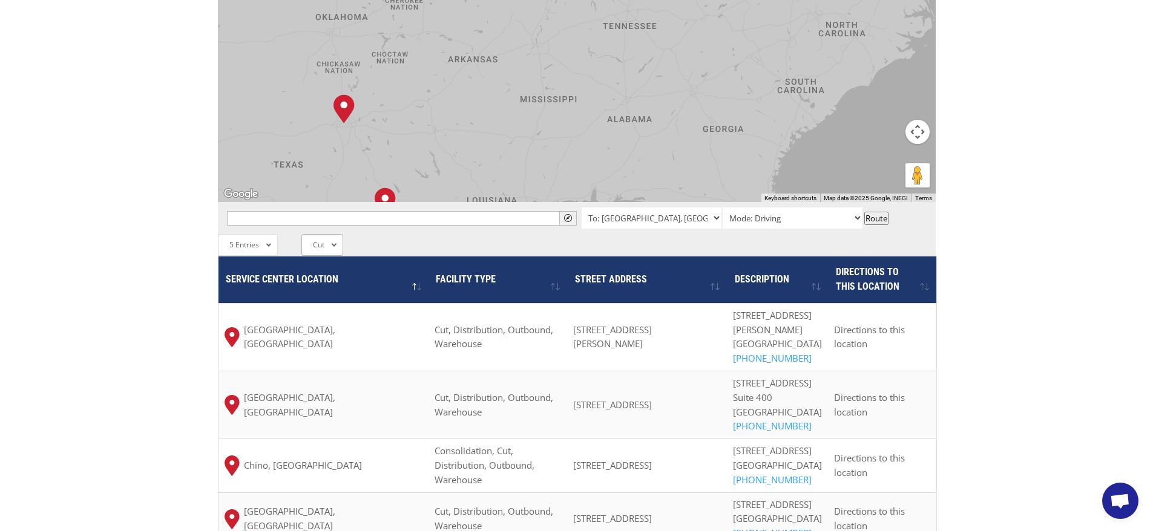
click at [331, 234] on div "Cut All Categories Distribution Outbound Warehouse Cut Consolidation" at bounding box center [322, 245] width 42 height 22
click at [247, 240] on span "5 Entries" at bounding box center [244, 245] width 30 height 10
click at [258, 381] on li "100 Entries" at bounding box center [251, 391] width 67 height 21
click at [169, 224] on div "The most powerful map in the flooring industry. Our nationwide network lets you…" at bounding box center [576, 418] width 1153 height 1789
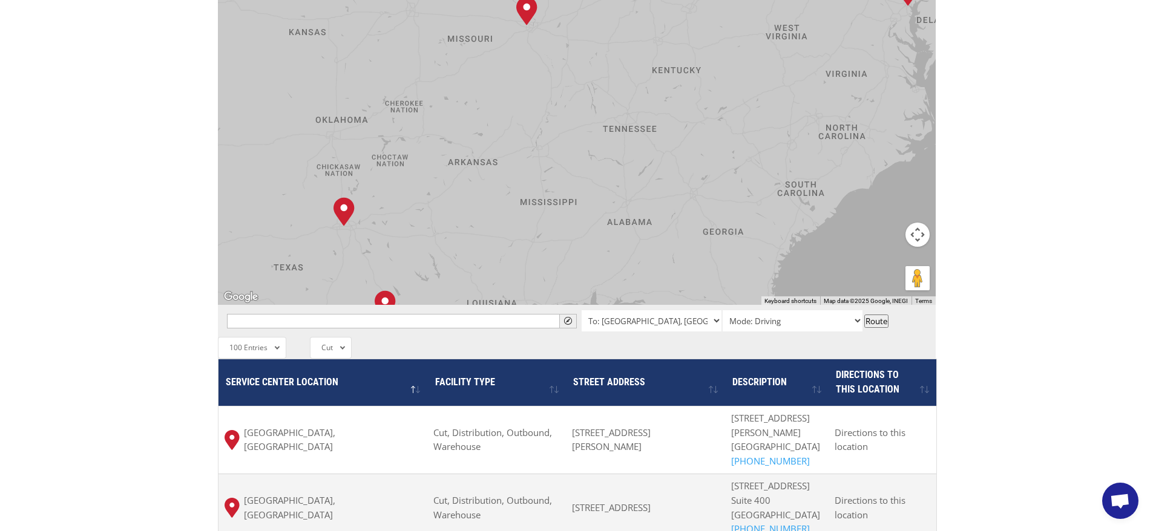
scroll to position [607, 0]
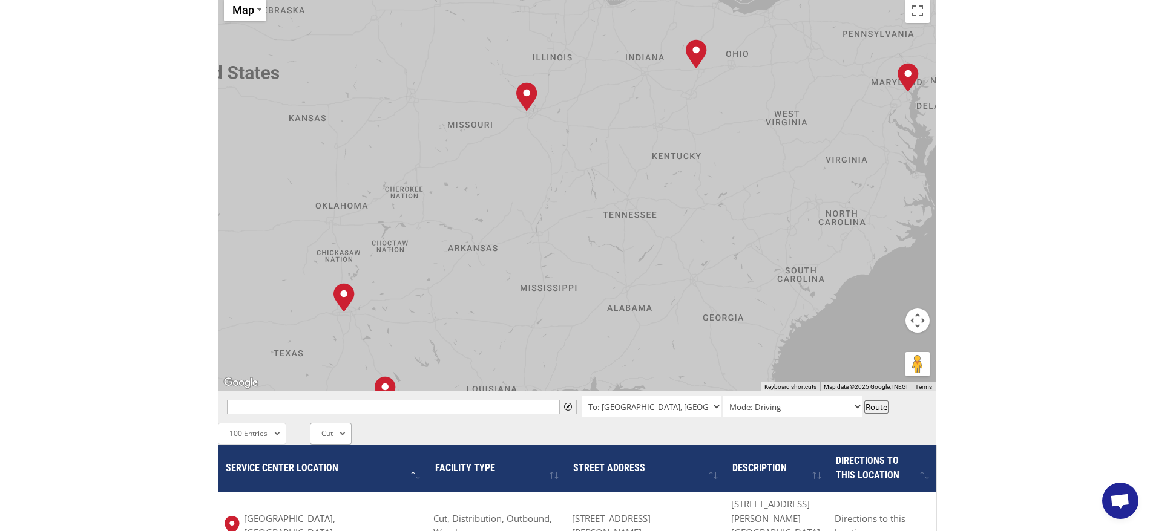
click at [342, 423] on div "Cut All Categories Distribution Outbound Warehouse Cut Consolidation" at bounding box center [331, 434] width 42 height 22
click at [352, 508] on li "Warehouse" at bounding box center [348, 518] width 76 height 21
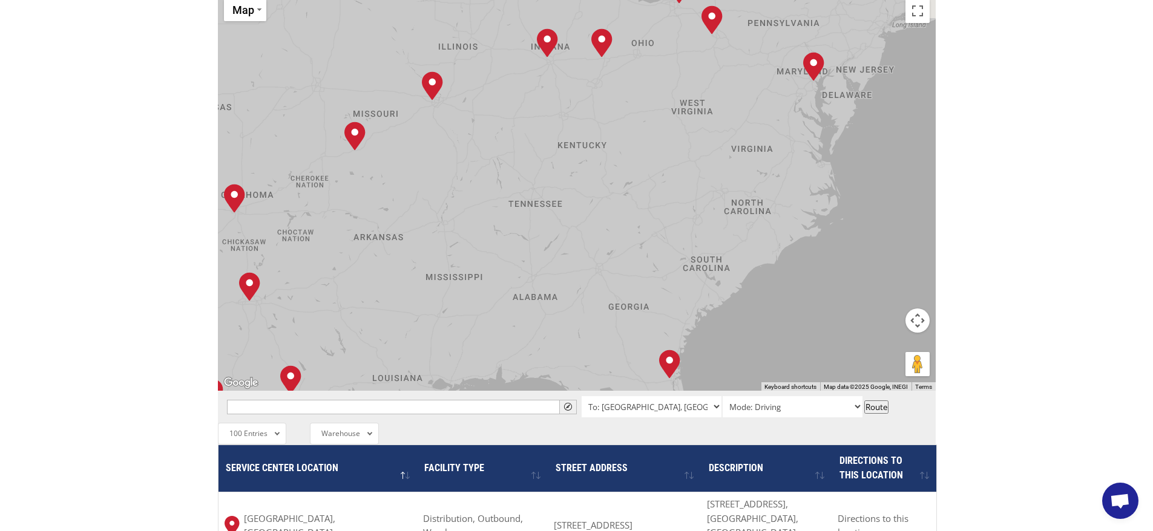
drag, startPoint x: 698, startPoint y: 283, endPoint x: 603, endPoint y: 272, distance: 95.6
click at [603, 272] on div "Albuquerque, NM Baltimore, MD Boise, ID Chicago, IL Chino, CA Cleveland, OH Dal…" at bounding box center [577, 192] width 718 height 398
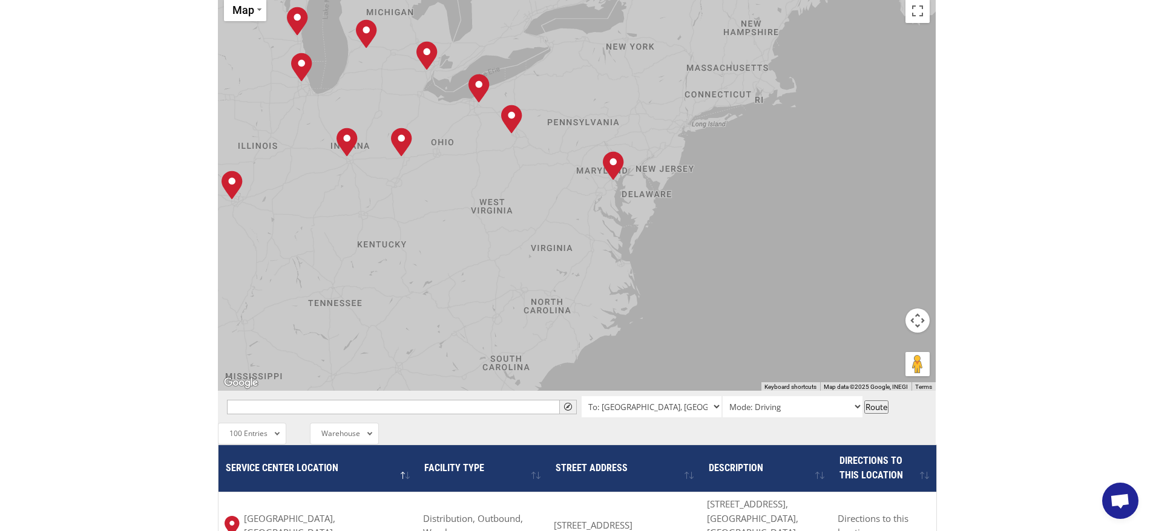
drag, startPoint x: 658, startPoint y: 180, endPoint x: 444, endPoint y: 283, distance: 237.6
click at [444, 283] on div "Albuquerque, NM Baltimore, MD Boise, ID Chicago, IL Chino, CA Cleveland, OH Dal…" at bounding box center [577, 192] width 718 height 398
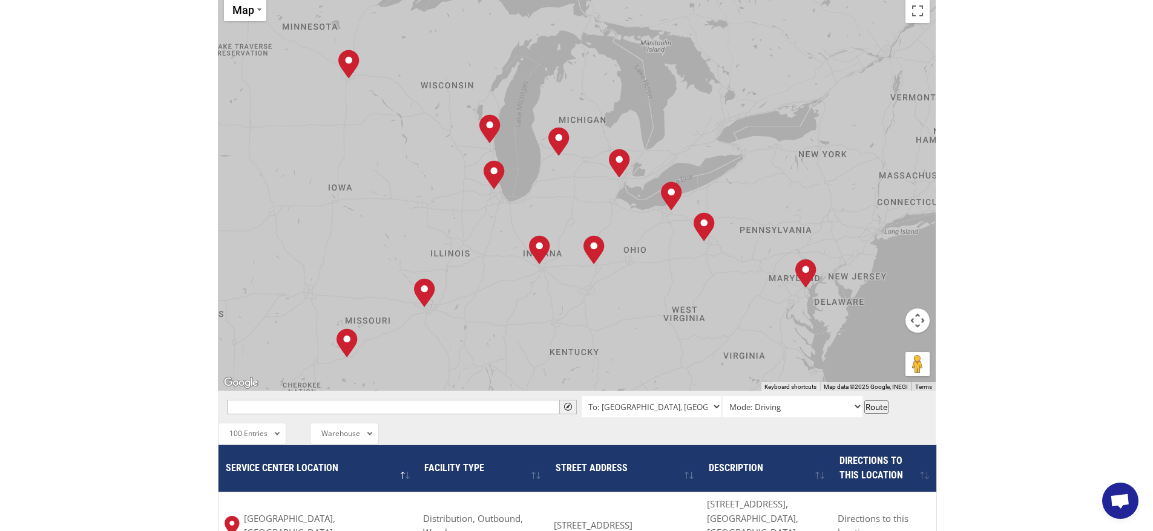
drag, startPoint x: 689, startPoint y: 146, endPoint x: 882, endPoint y: 264, distance: 226.4
click at [882, 264] on div "Albuquerque, NM Baltimore, MD Boise, ID Chicago, IL Chino, CA Cleveland, OH Dal…" at bounding box center [577, 192] width 718 height 398
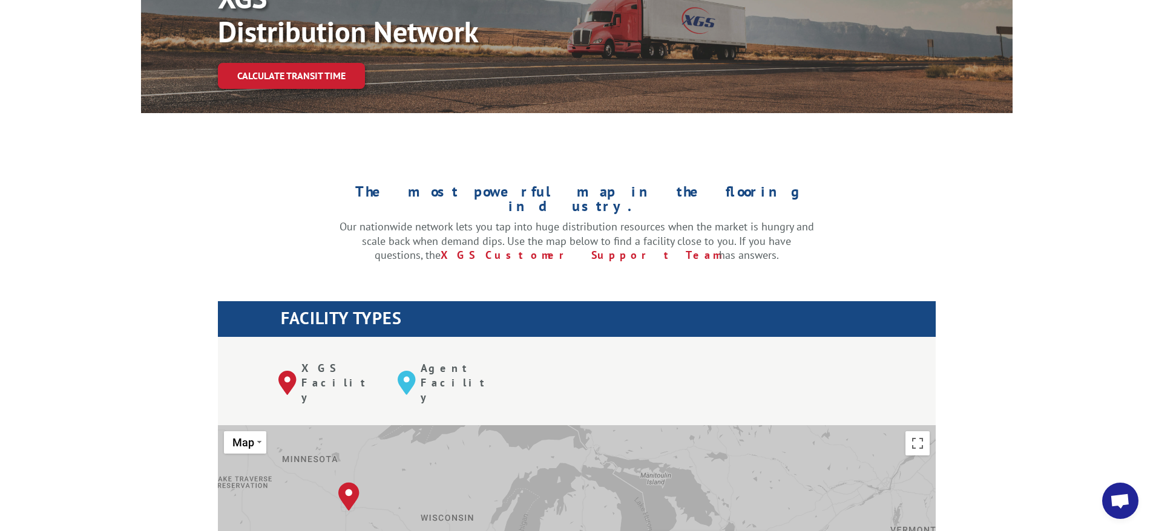
scroll to position [160, 0]
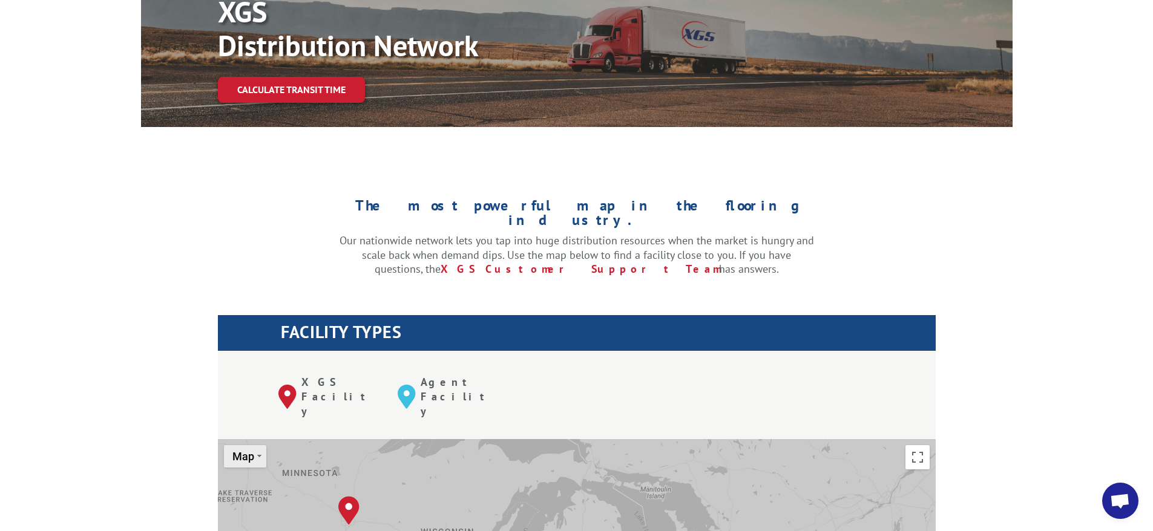
click at [258, 455] on img "Change map style" at bounding box center [259, 456] width 4 height 2
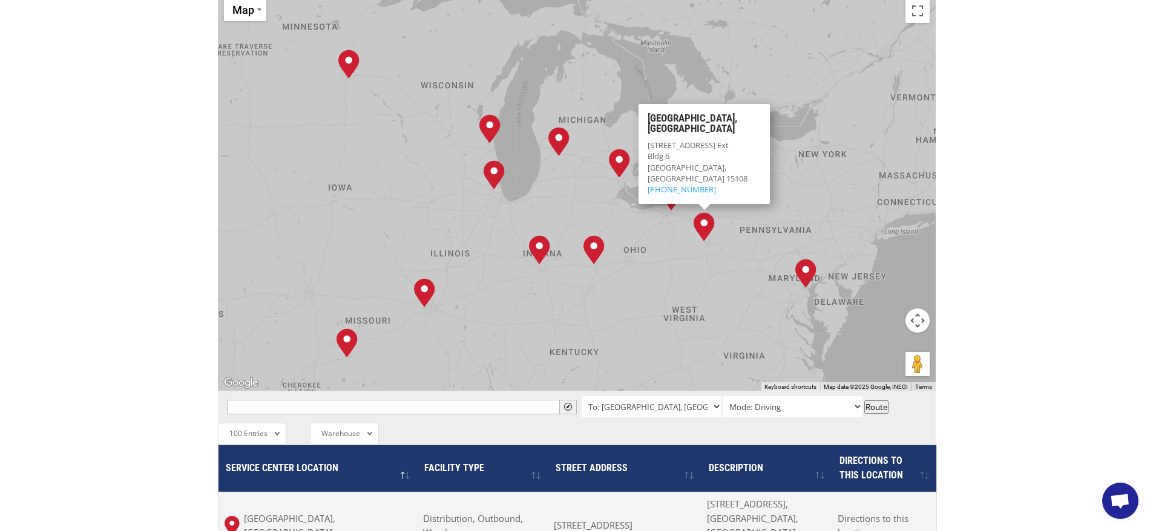
scroll to position [618, 0]
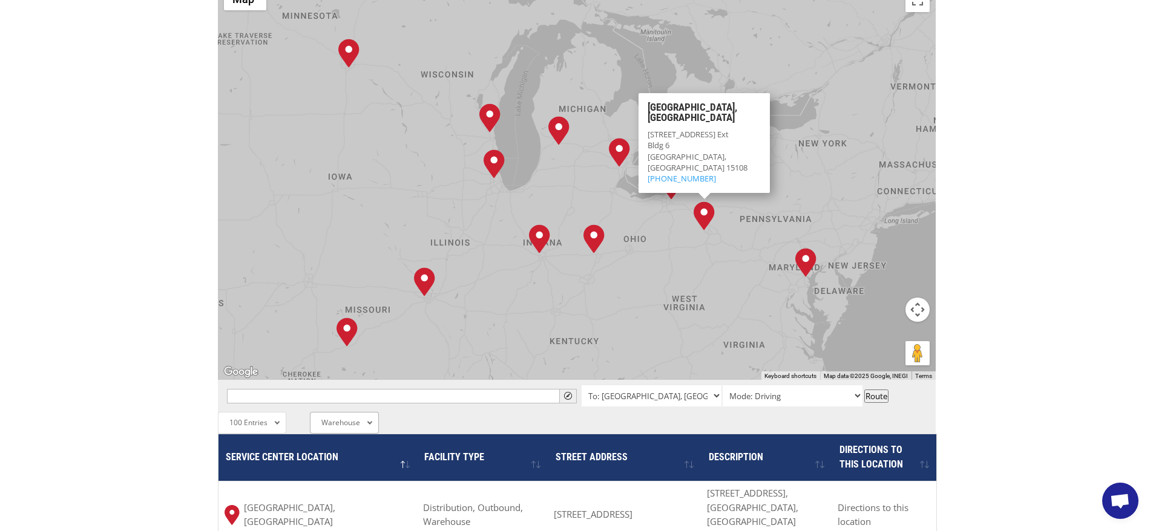
click at [362, 412] on div "Warehouse All Categories Distribution Outbound Warehouse Cut Consolidation" at bounding box center [344, 423] width 69 height 22
click at [341, 518] on li "Cut" at bounding box center [348, 528] width 76 height 21
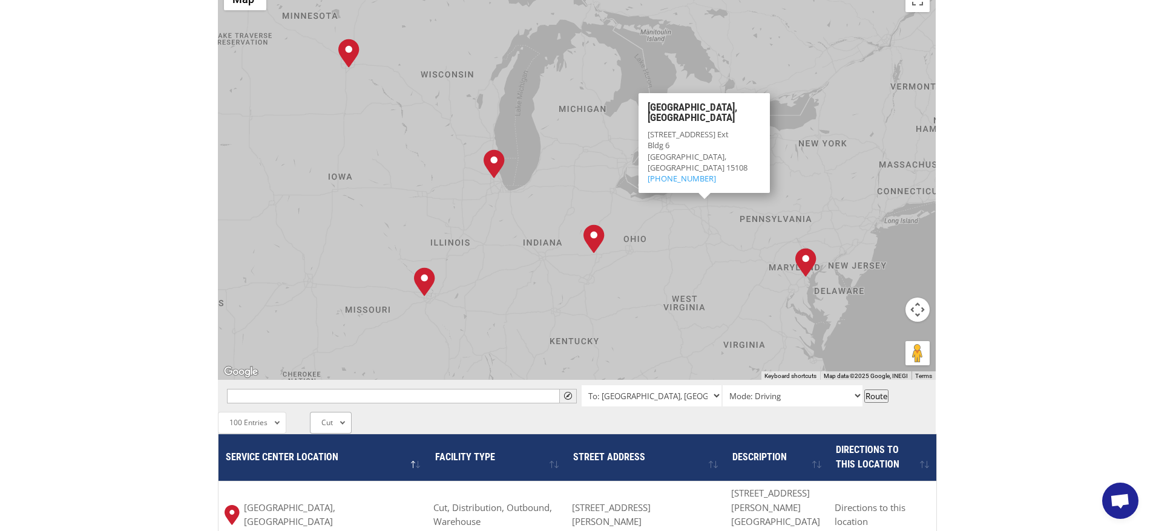
click at [330, 412] on div "Cut All Categories Distribution Outbound Warehouse Cut Consolidation" at bounding box center [331, 423] width 42 height 22
click at [346, 497] on li "Warehouse" at bounding box center [348, 507] width 76 height 21
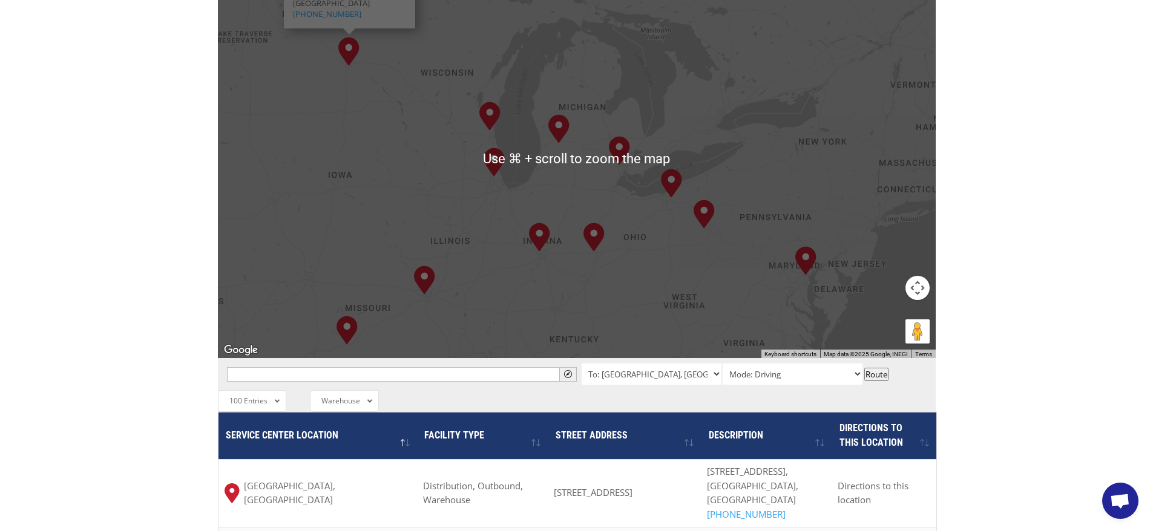
scroll to position [638, 0]
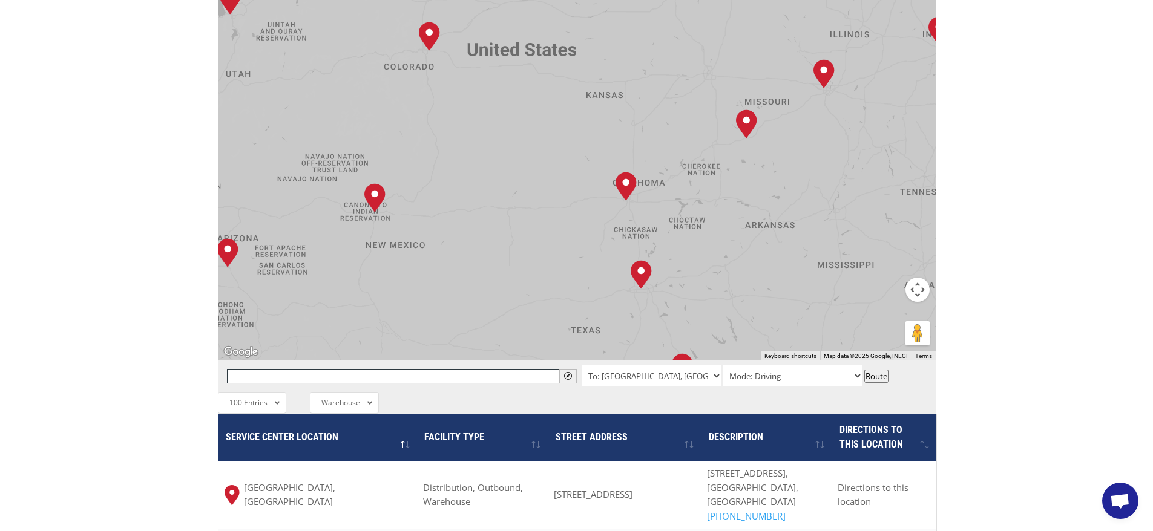
drag, startPoint x: 483, startPoint y: 283, endPoint x: 880, endPoint y: 76, distance: 447.3
click at [880, 76] on div "Albuquerque, NM Baltimore, MD Boise, ID Chicago, IL Chino, CA Cleveland, OH Dal…" at bounding box center [577, 161] width 718 height 398
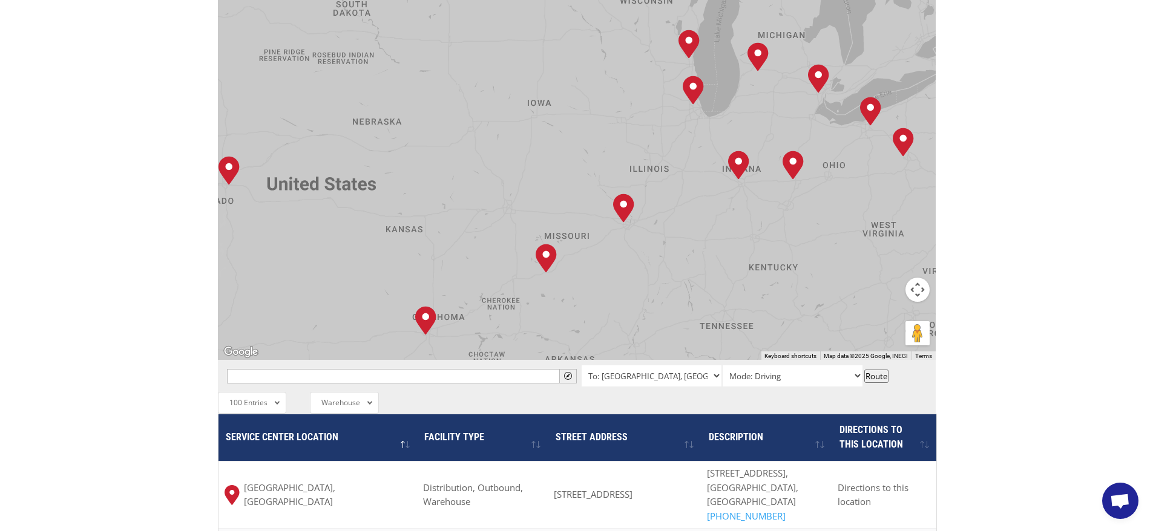
drag, startPoint x: 774, startPoint y: 173, endPoint x: 566, endPoint y: 329, distance: 260.2
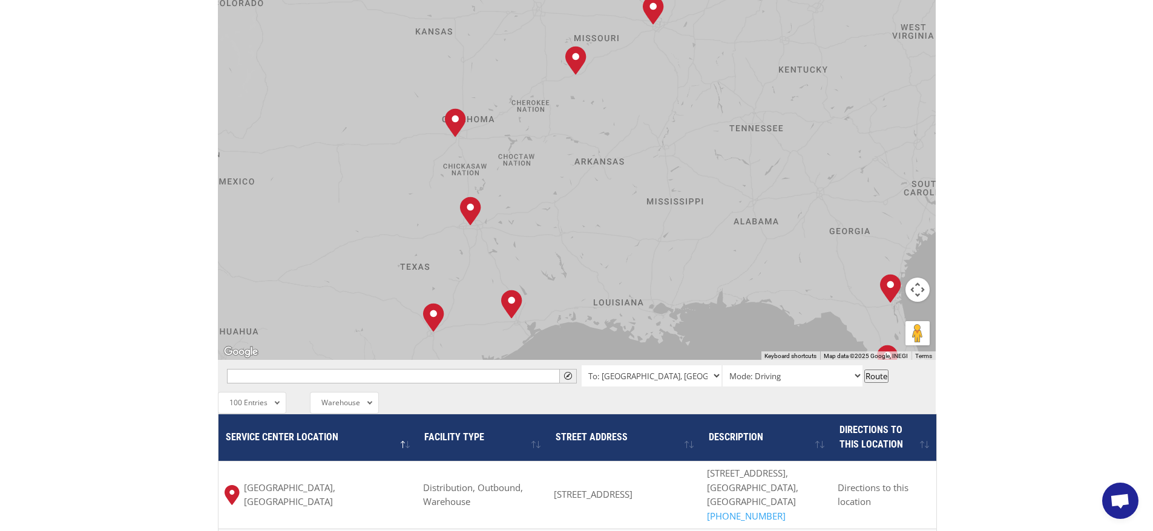
drag, startPoint x: 747, startPoint y: 207, endPoint x: 797, endPoint y: 39, distance: 175.4
click at [797, 39] on div "Albuquerque, NM Baltimore, MD Boise, ID Chicago, IL Chino, CA Cleveland, OH Dal…" at bounding box center [577, 161] width 718 height 398
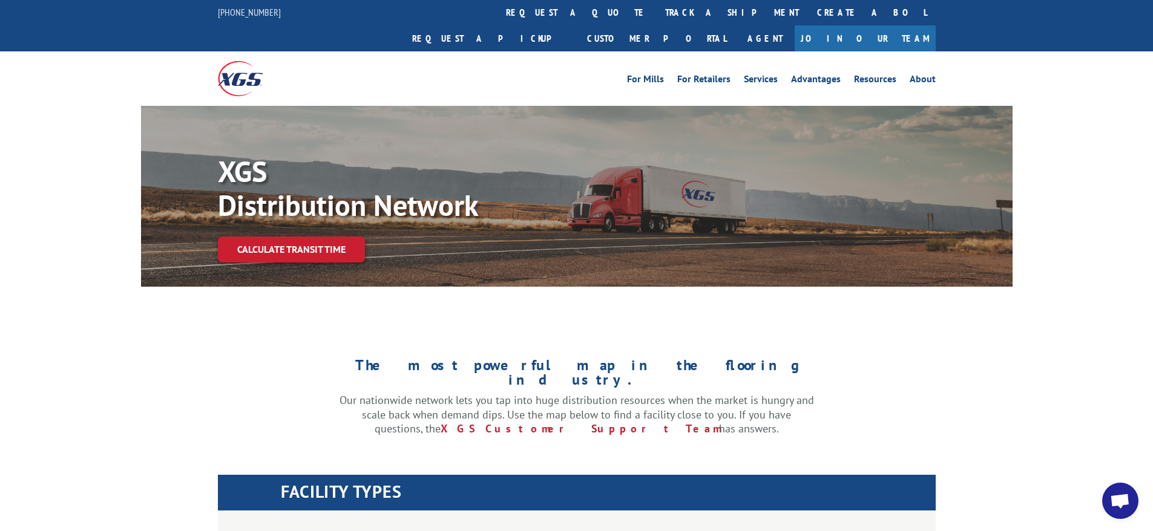
scroll to position [0, 0]
